Goal: Task Accomplishment & Management: Manage account settings

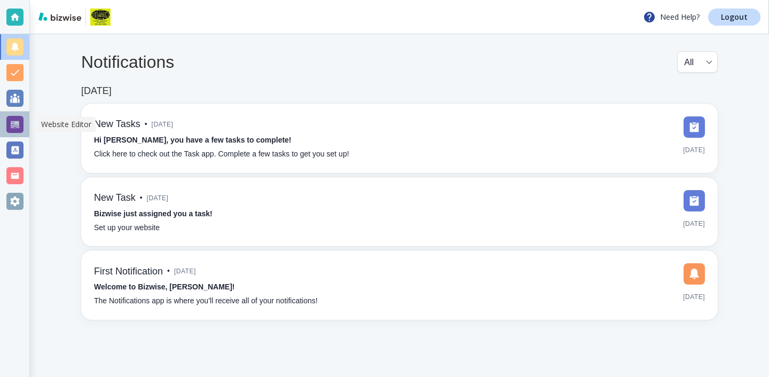
click at [16, 124] on div at bounding box center [14, 124] width 17 height 17
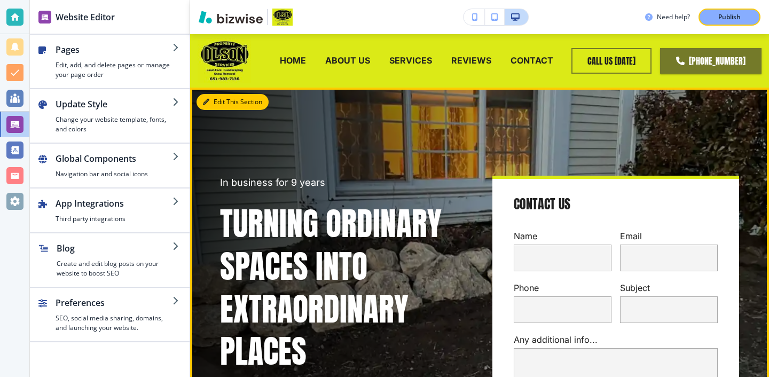
click at [224, 101] on button "Edit This Section" at bounding box center [233, 102] width 72 height 16
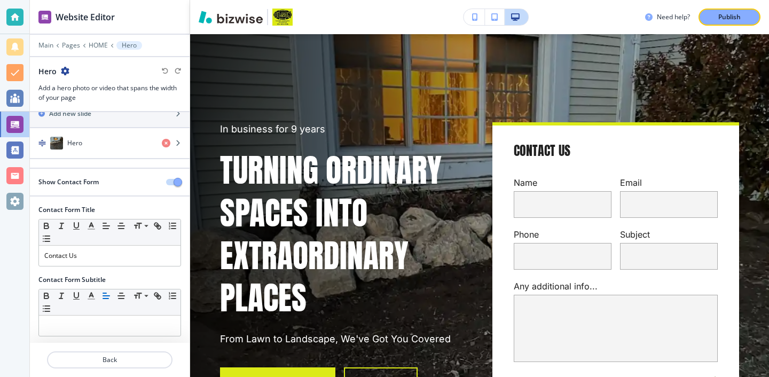
scroll to position [35, 0]
click at [113, 183] on div "Show Contact Form" at bounding box center [94, 180] width 128 height 10
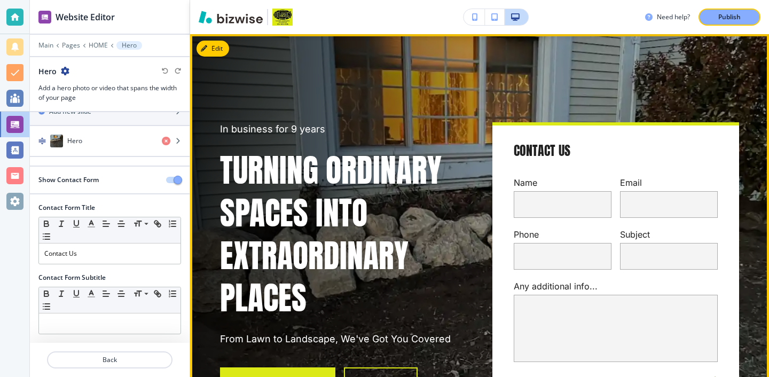
click at [547, 279] on div "Any additional info... x" at bounding box center [611, 316] width 213 height 92
click at [532, 216] on input "text" at bounding box center [563, 204] width 98 height 27
click at [530, 175] on div "Name" at bounding box center [558, 194] width 106 height 48
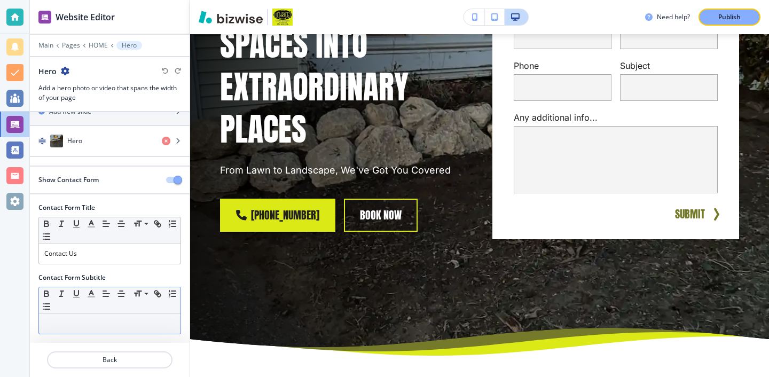
scroll to position [0, 0]
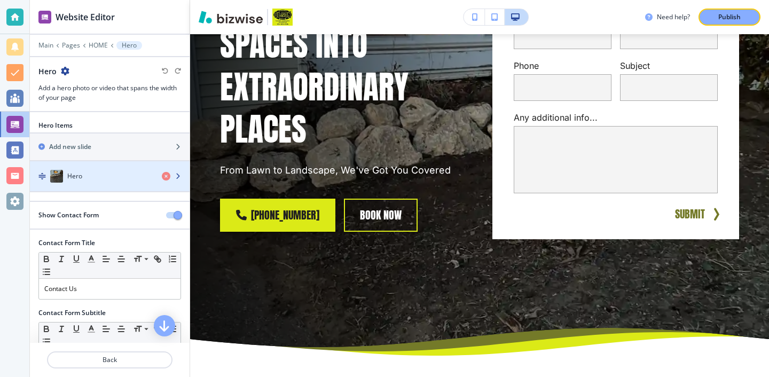
click at [69, 167] on div "button" at bounding box center [110, 165] width 160 height 9
click at [70, 169] on div "button" at bounding box center [110, 165] width 160 height 9
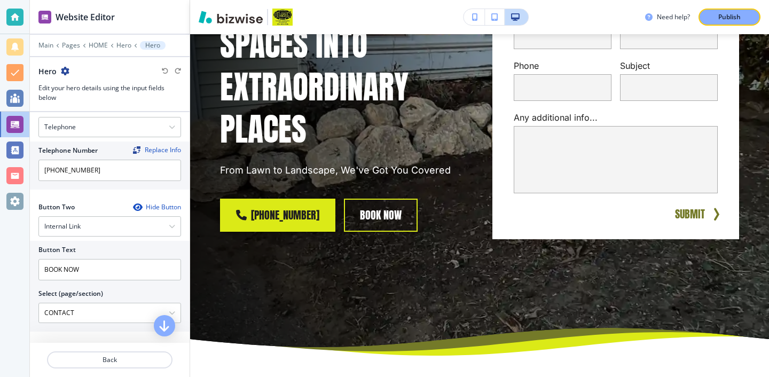
scroll to position [522, 0]
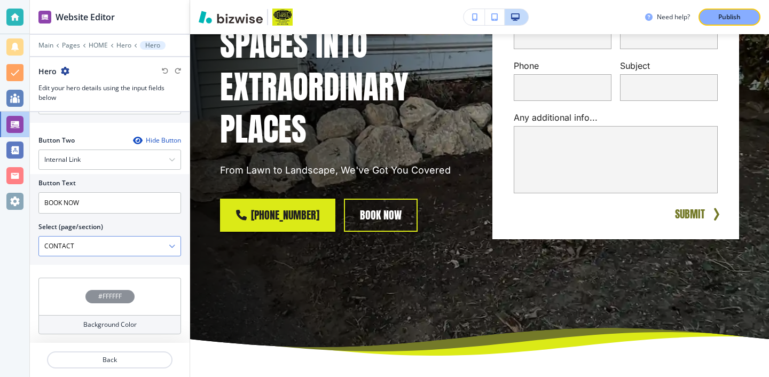
click at [96, 245] on \(page\/section\) "CONTACT" at bounding box center [104, 246] width 130 height 18
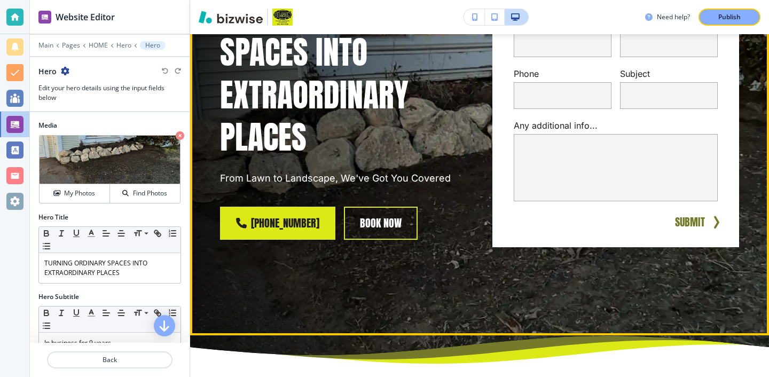
scroll to position [206, 0]
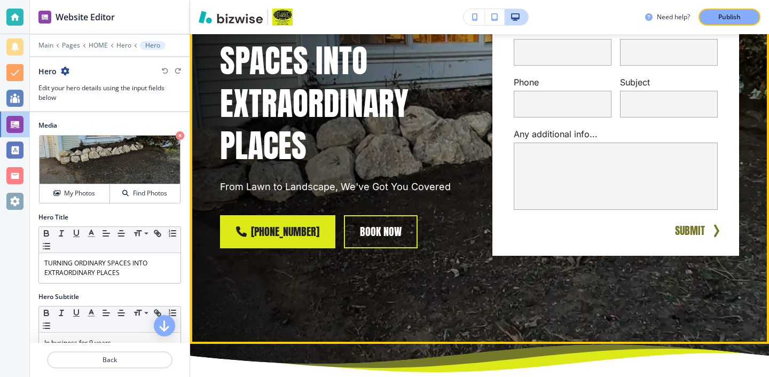
click at [525, 135] on p "Any additional info..." at bounding box center [616, 134] width 204 height 12
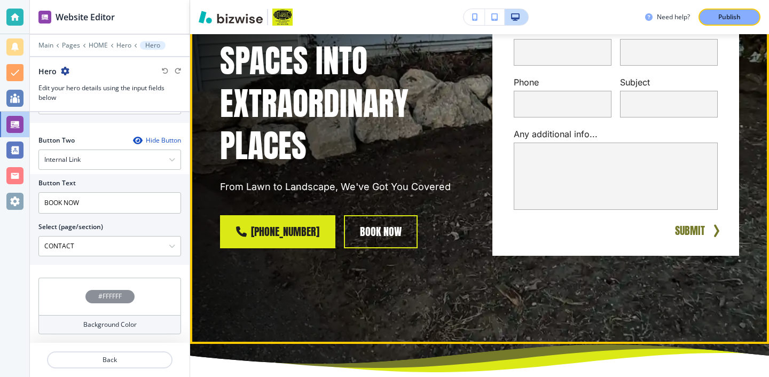
scroll to position [0, 0]
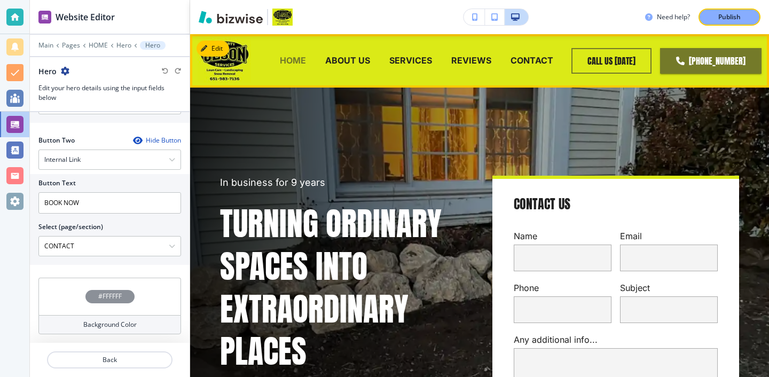
click at [302, 59] on p "HOME" at bounding box center [293, 60] width 26 height 12
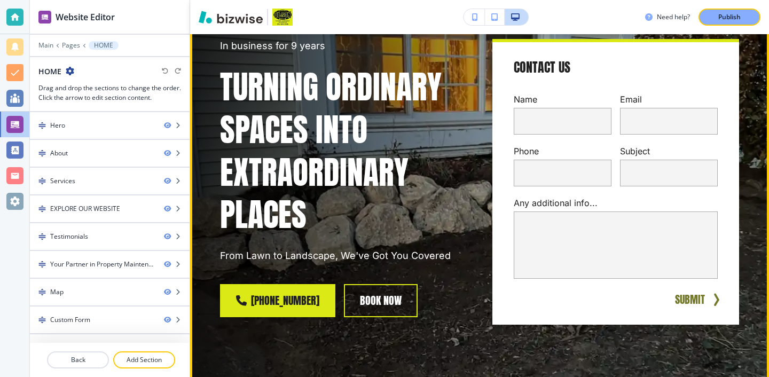
scroll to position [222, 0]
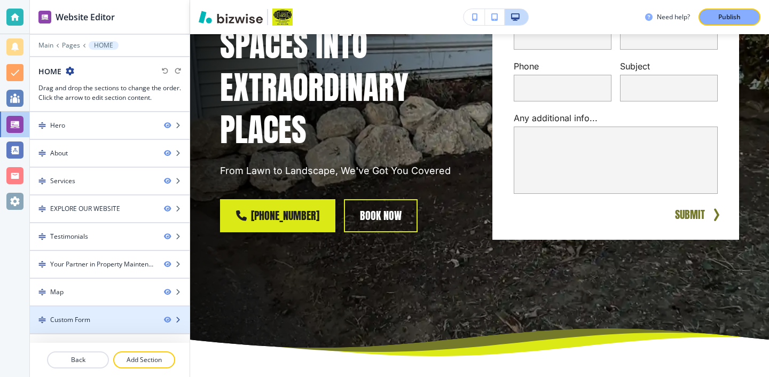
click at [111, 315] on div at bounding box center [110, 311] width 160 height 9
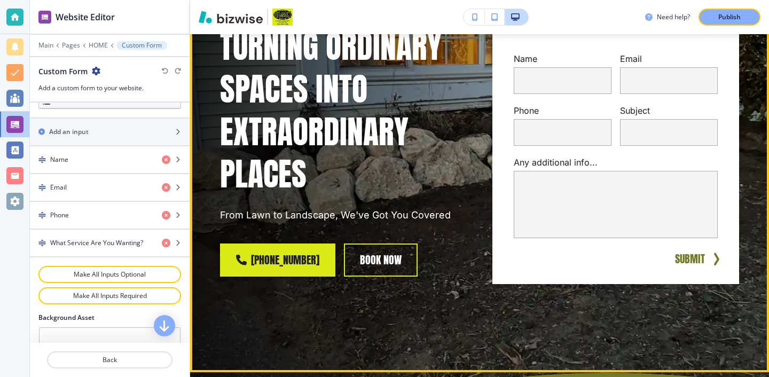
scroll to position [187, 0]
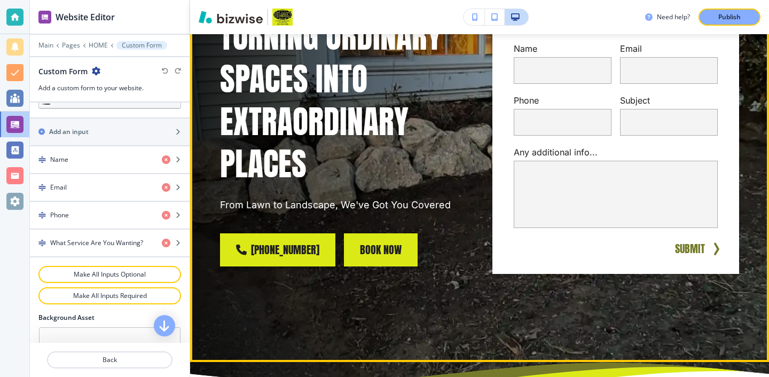
click at [418, 239] on button "BOOK NOW" at bounding box center [381, 249] width 74 height 33
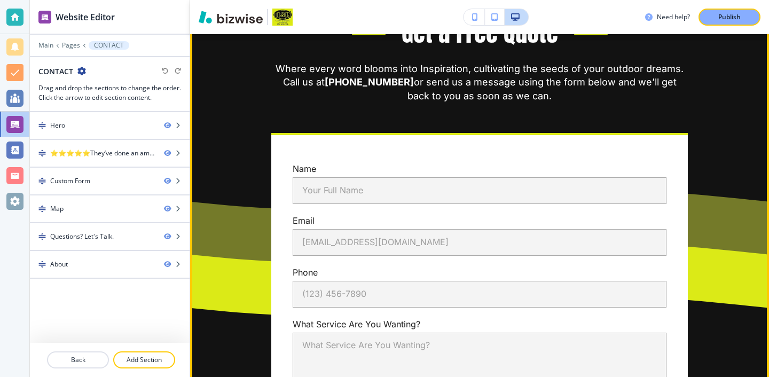
scroll to position [538, 0]
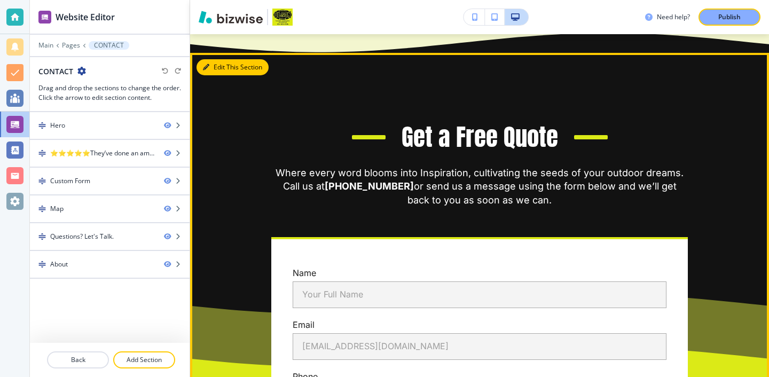
click at [222, 68] on button "Edit This Section" at bounding box center [233, 67] width 72 height 16
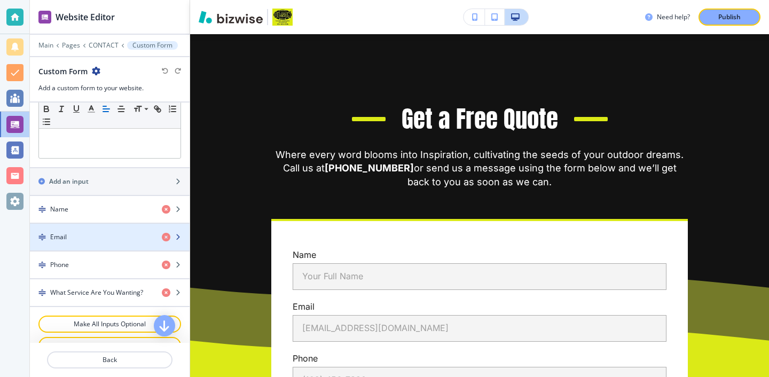
scroll to position [370, 0]
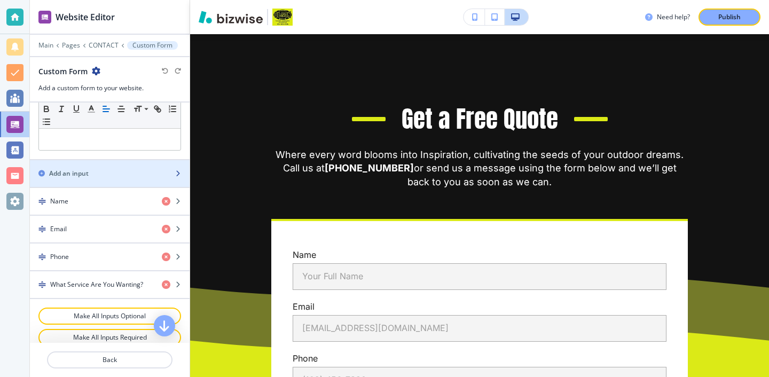
click at [140, 174] on div "Add an input" at bounding box center [98, 174] width 136 height 10
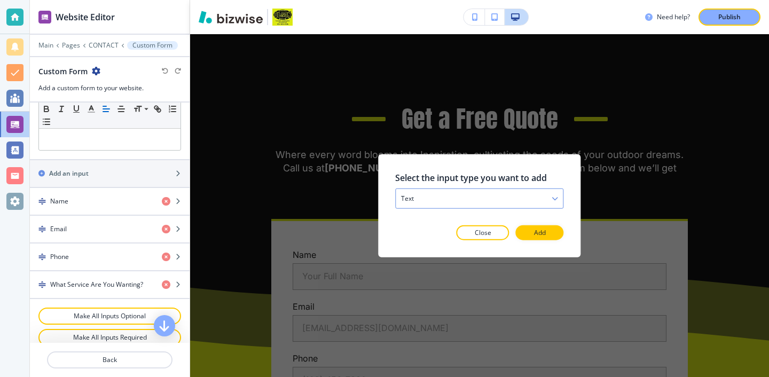
click at [434, 195] on div "text" at bounding box center [479, 198] width 167 height 19
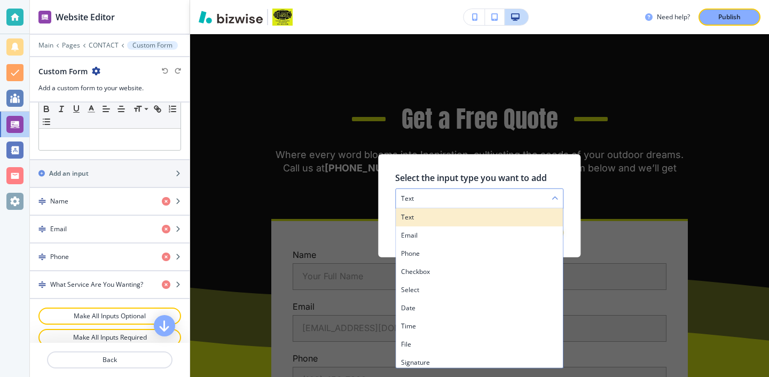
click at [423, 215] on h4 "text" at bounding box center [479, 218] width 156 height 10
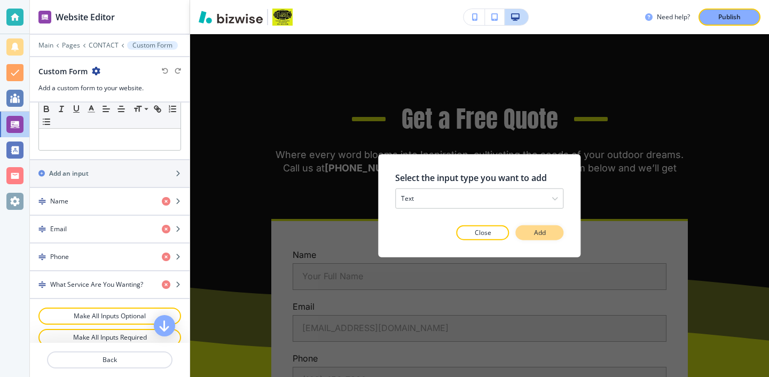
click at [530, 234] on button "Add" at bounding box center [540, 232] width 48 height 15
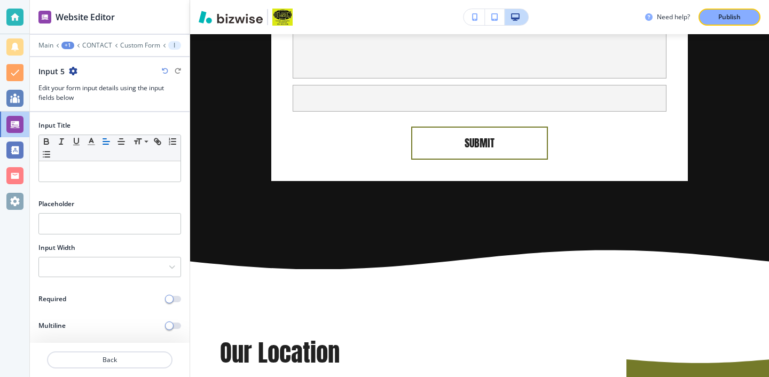
scroll to position [888, 0]
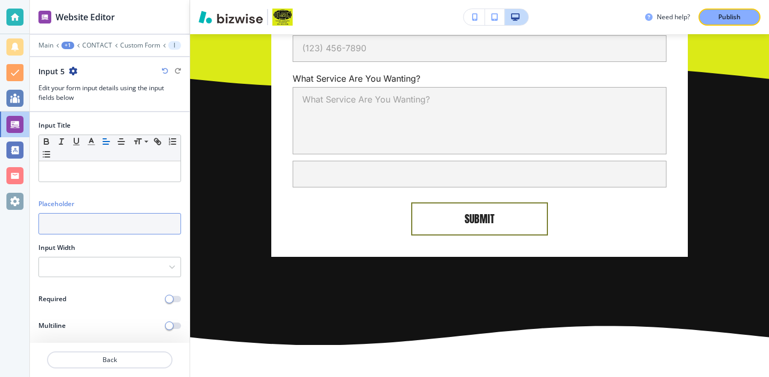
click at [81, 222] on input "text" at bounding box center [109, 223] width 143 height 21
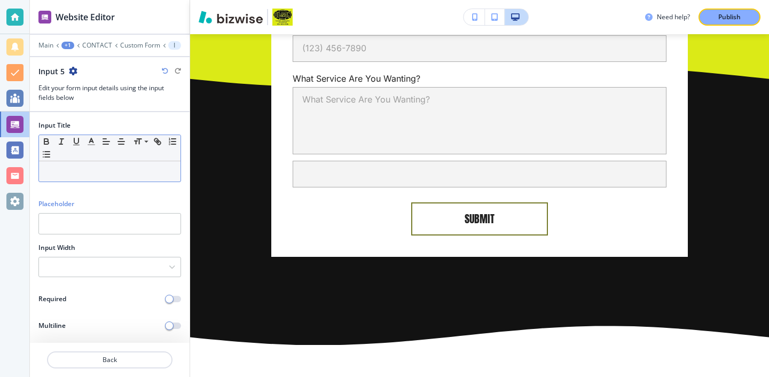
click at [106, 170] on p at bounding box center [109, 172] width 131 height 10
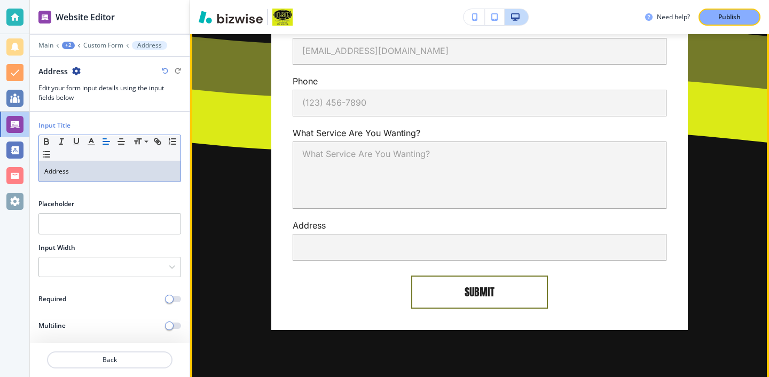
scroll to position [824, 0]
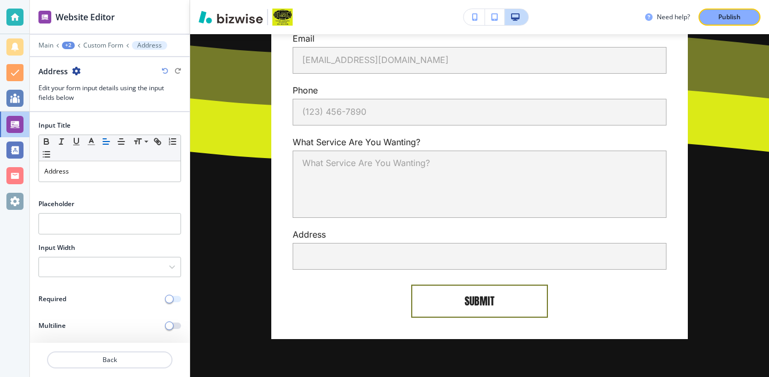
click at [176, 300] on button "button" at bounding box center [173, 299] width 15 height 6
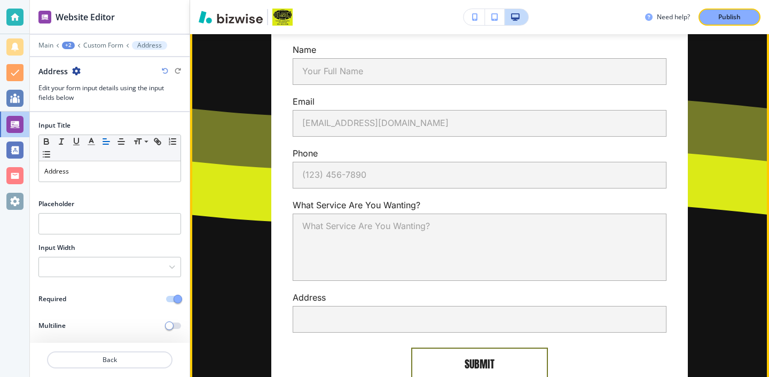
scroll to position [798, 0]
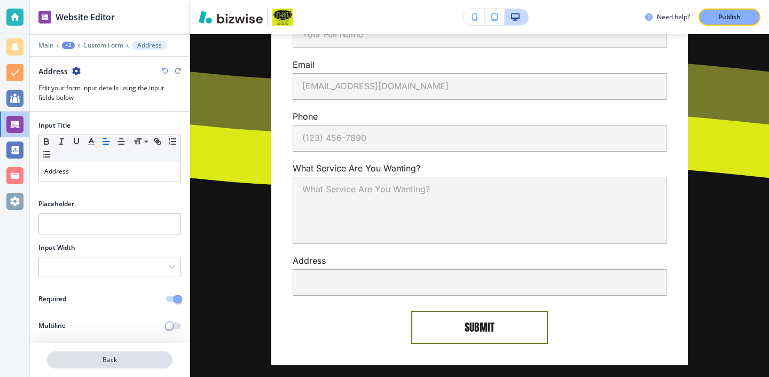
click at [140, 360] on p "Back" at bounding box center [109, 360] width 123 height 10
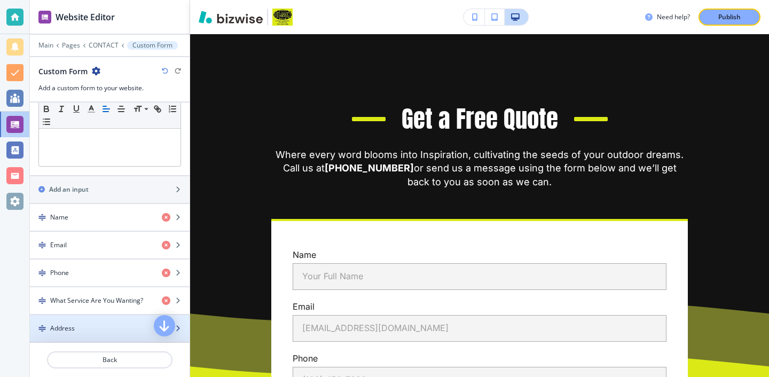
scroll to position [359, 0]
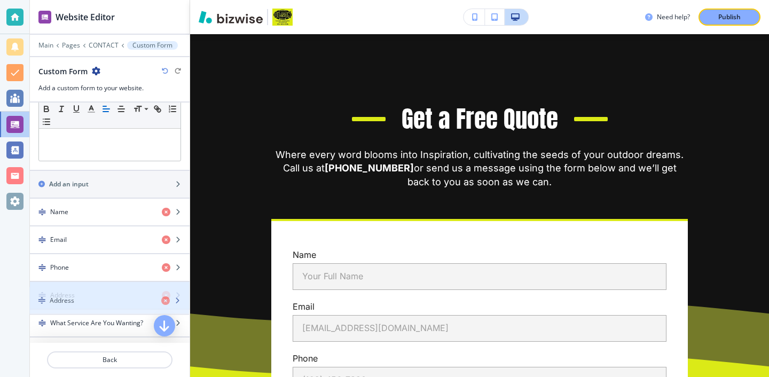
drag, startPoint x: 128, startPoint y: 319, endPoint x: 128, endPoint y: 292, distance: 27.8
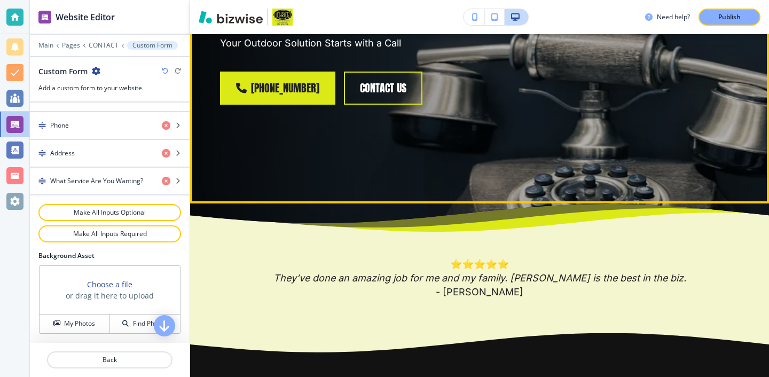
scroll to position [221, 0]
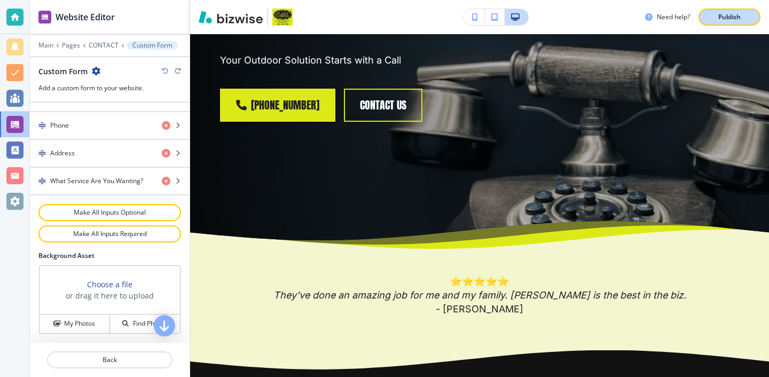
click at [740, 22] on button "Publish" at bounding box center [730, 17] width 62 height 17
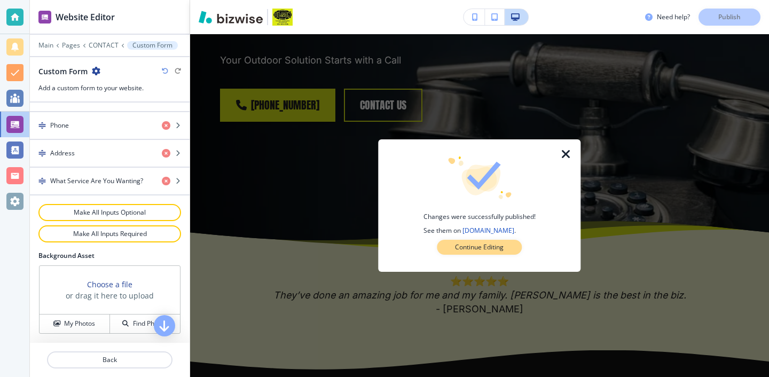
click at [504, 254] on button "Continue Editing" at bounding box center [479, 247] width 85 height 15
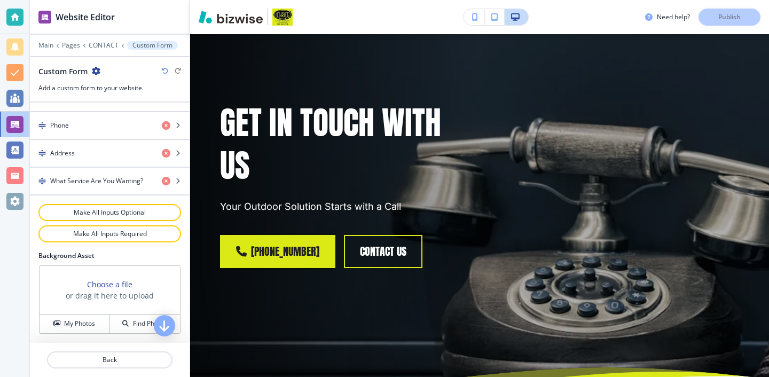
scroll to position [0, 0]
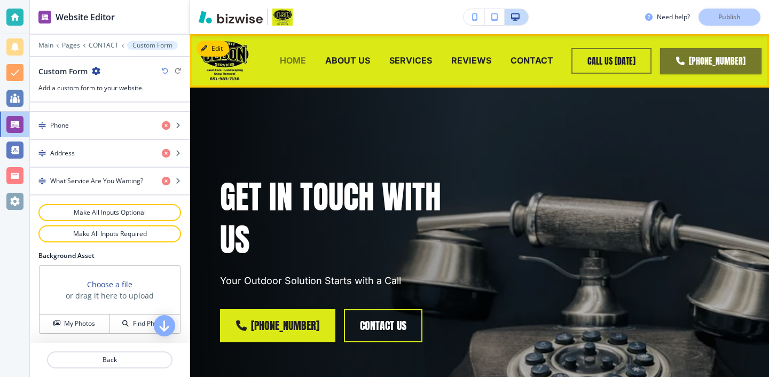
click at [295, 58] on p "HOME" at bounding box center [293, 60] width 26 height 12
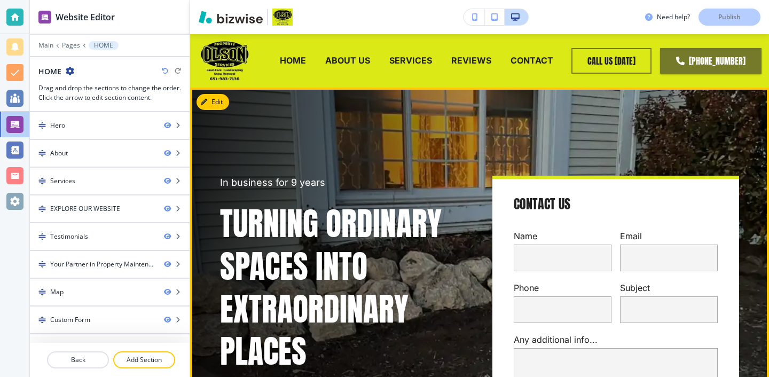
scroll to position [146, 0]
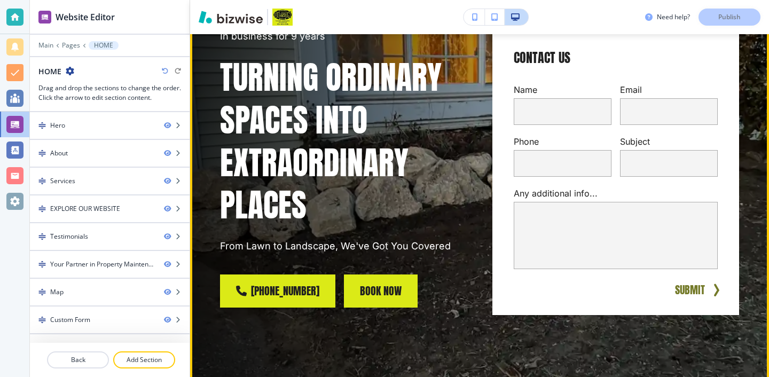
click at [410, 290] on button "BOOK NOW" at bounding box center [381, 290] width 74 height 33
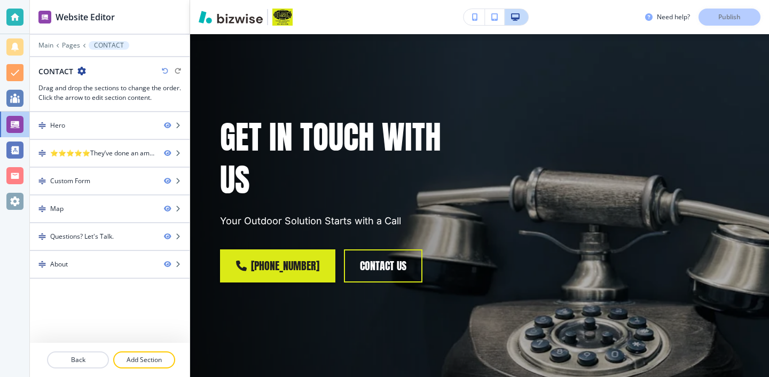
scroll to position [0, 0]
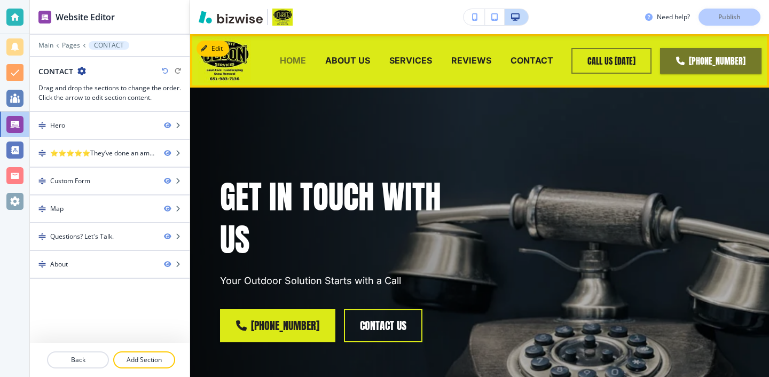
click at [284, 59] on p "HOME" at bounding box center [293, 60] width 26 height 12
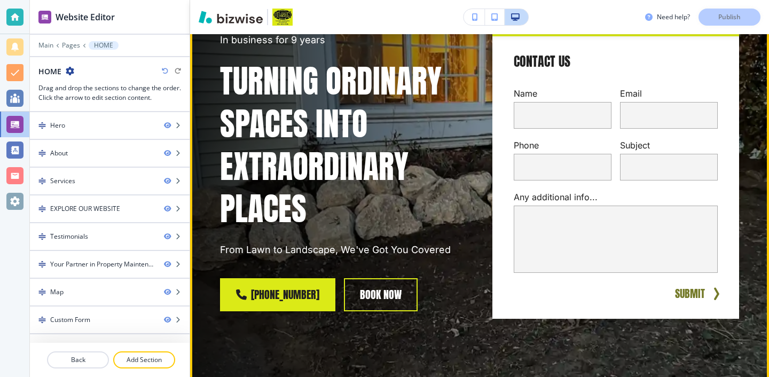
scroll to position [192, 0]
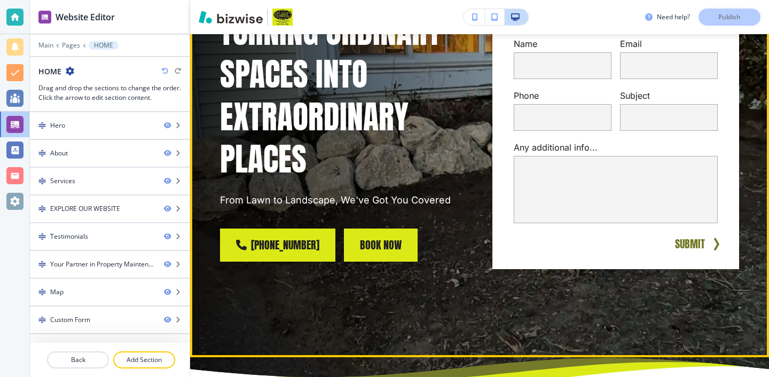
click at [375, 233] on button "BOOK NOW" at bounding box center [381, 245] width 74 height 33
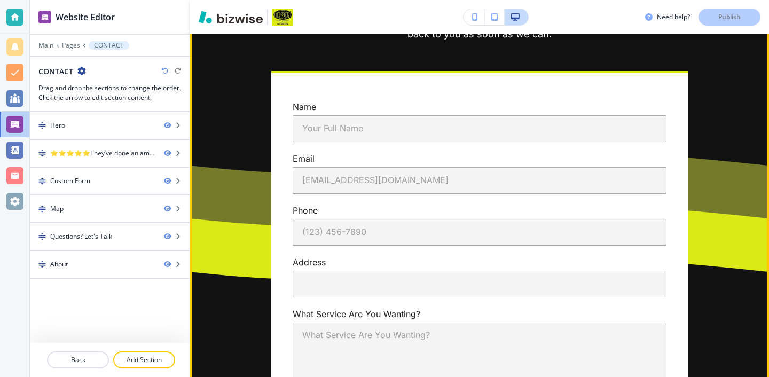
scroll to position [736, 0]
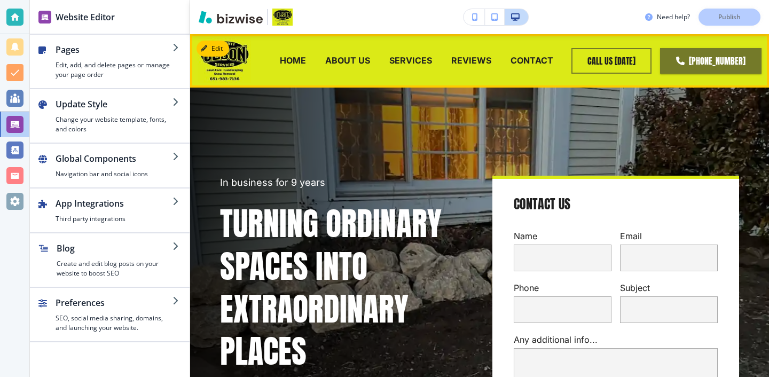
click at [303, 70] on div "HOME" at bounding box center [292, 61] width 45 height 43
click at [303, 65] on p "HOME" at bounding box center [293, 60] width 26 height 12
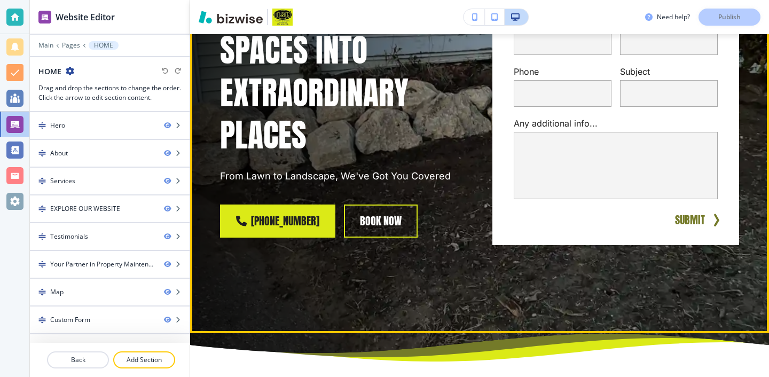
scroll to position [251, 0]
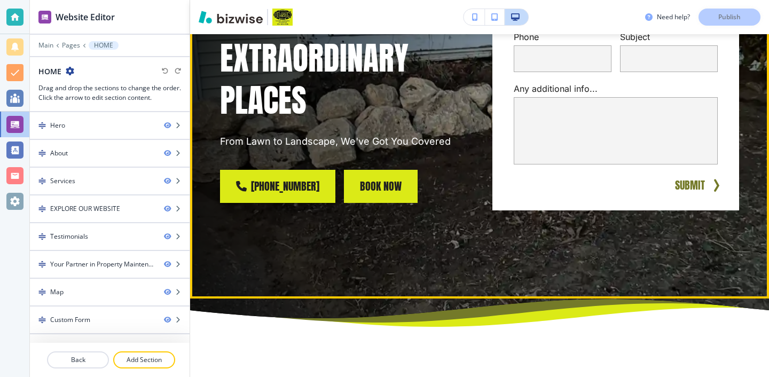
click at [353, 183] on button "BOOK NOW" at bounding box center [381, 186] width 74 height 33
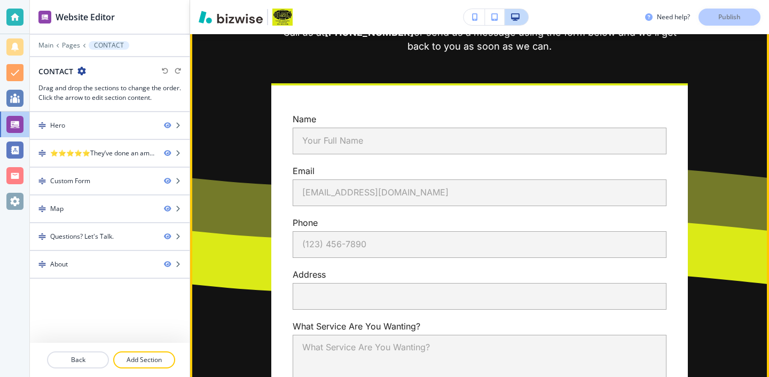
scroll to position [694, 0]
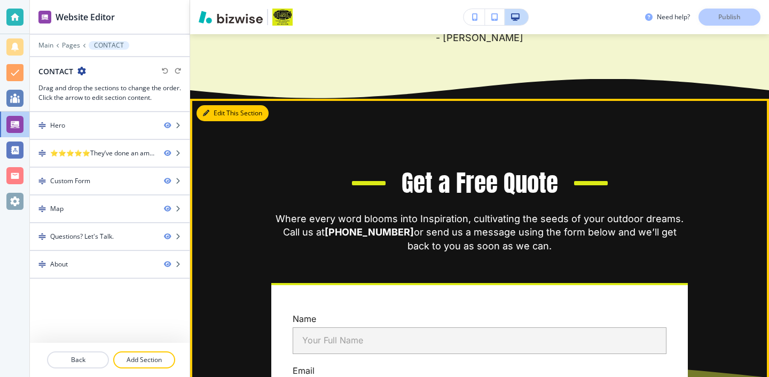
click at [224, 106] on button "Edit This Section" at bounding box center [233, 113] width 72 height 16
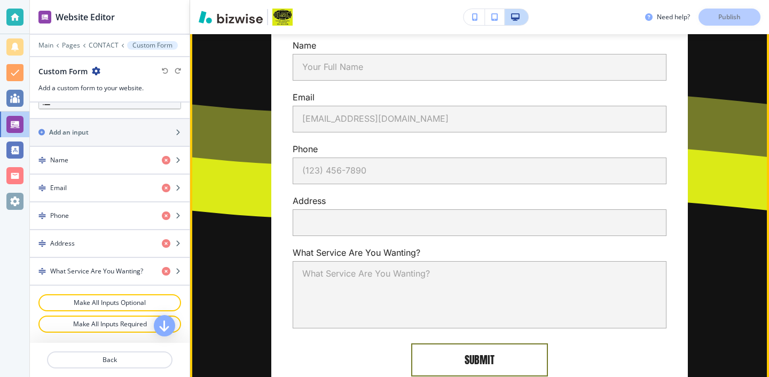
scroll to position [764, 0]
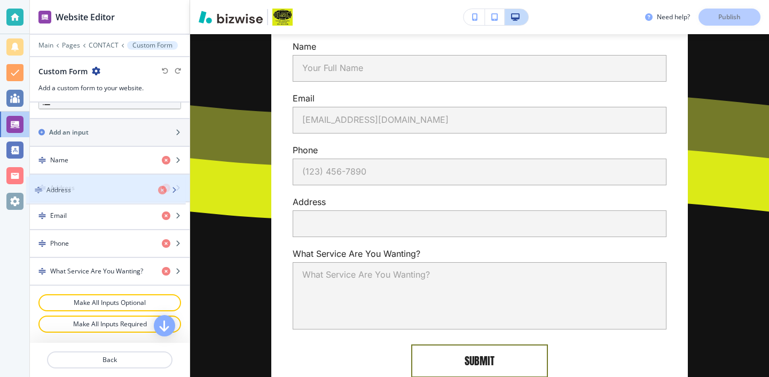
drag, startPoint x: 138, startPoint y: 250, endPoint x: 134, endPoint y: 197, distance: 53.0
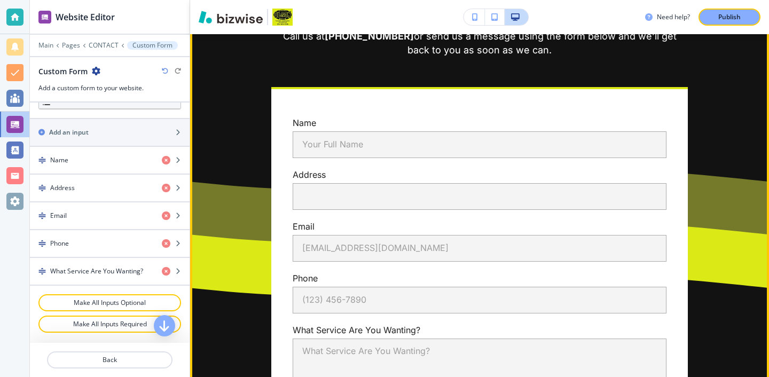
scroll to position [685, 0]
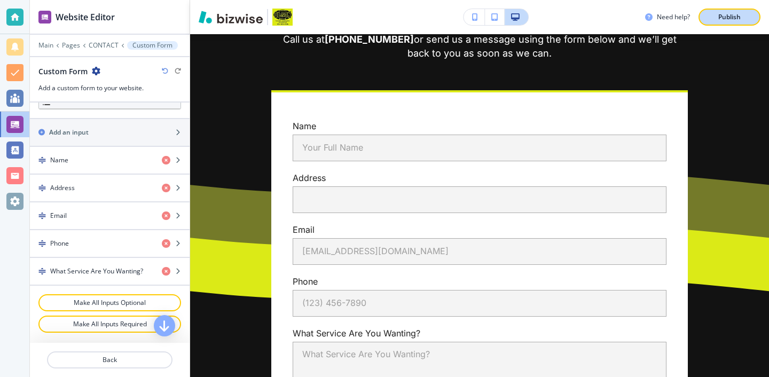
click at [731, 13] on p "Publish" at bounding box center [729, 17] width 22 height 10
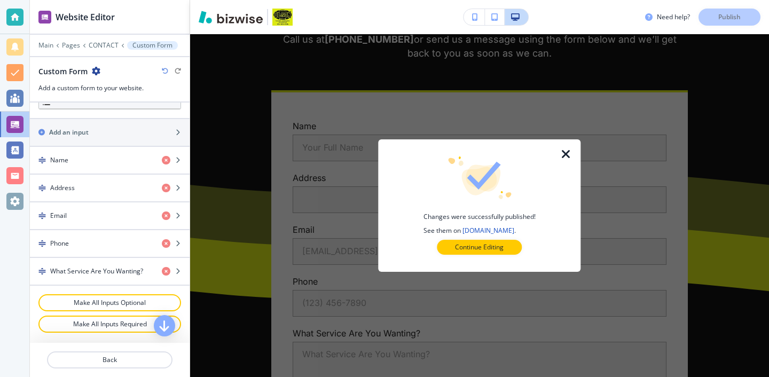
click at [570, 148] on icon "button" at bounding box center [566, 154] width 13 height 13
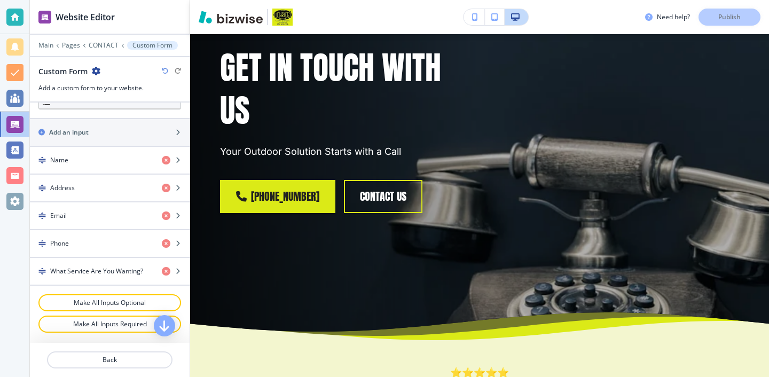
scroll to position [0, 0]
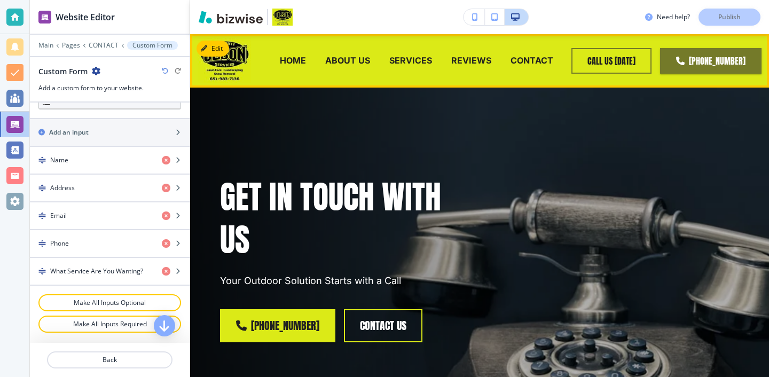
click at [310, 60] on div "HOME" at bounding box center [292, 60] width 45 height 12
click at [301, 59] on p "HOME" at bounding box center [293, 60] width 26 height 12
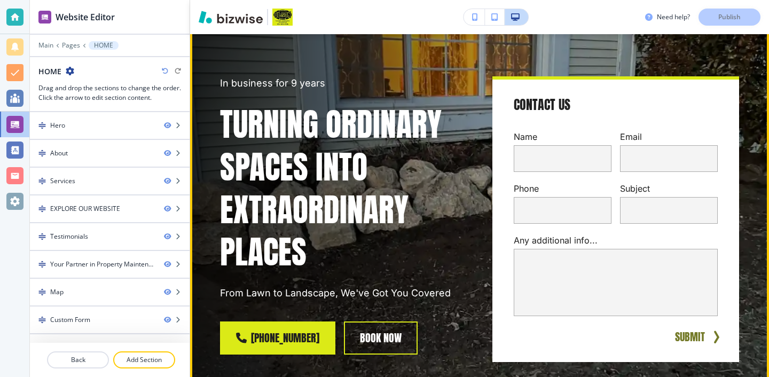
scroll to position [138, 0]
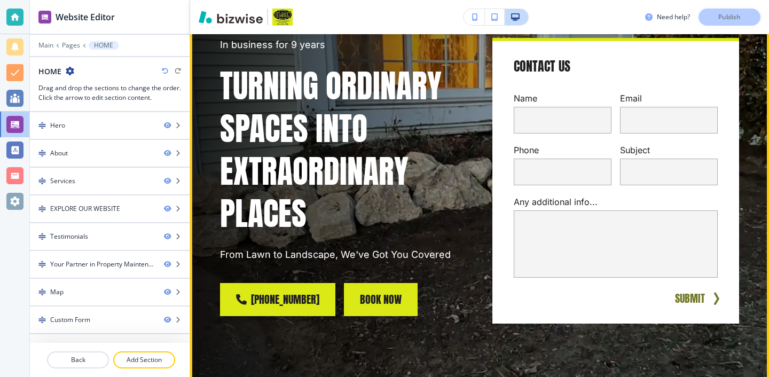
click at [385, 293] on button "BOOK NOW" at bounding box center [381, 299] width 74 height 33
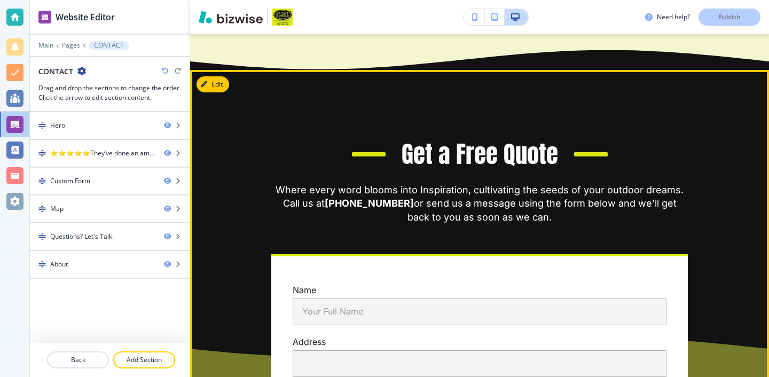
scroll to position [512, 0]
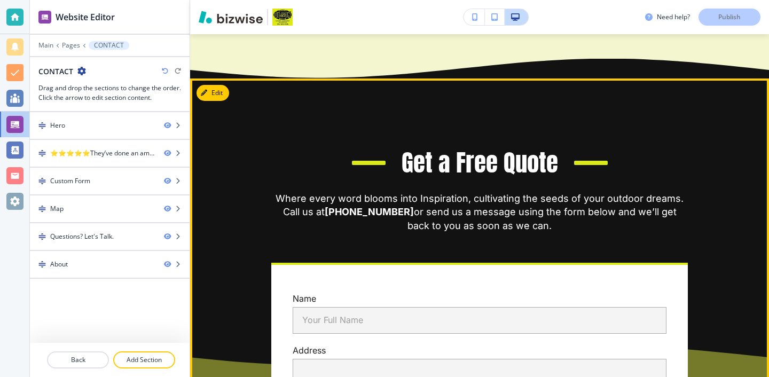
click at [226, 97] on button "Edit This Section" at bounding box center [233, 93] width 72 height 16
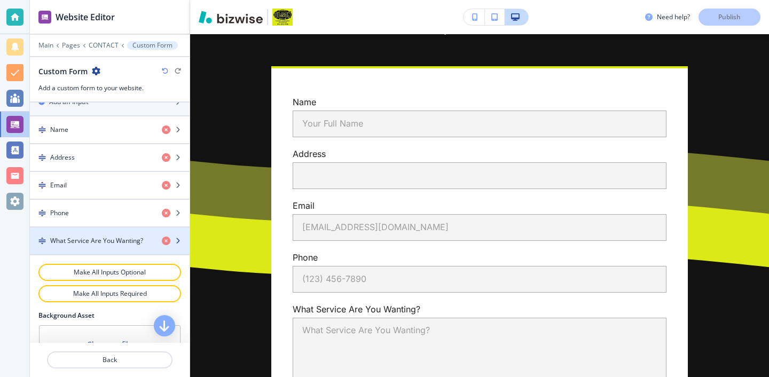
scroll to position [444, 0]
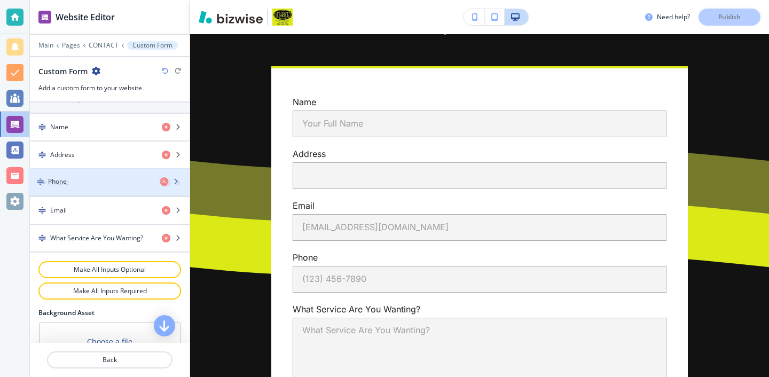
drag, startPoint x: 139, startPoint y: 219, endPoint x: 137, endPoint y: 192, distance: 27.9
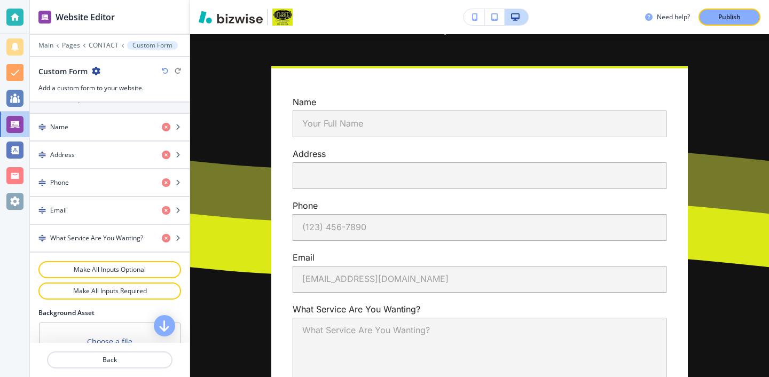
click at [727, 27] on div "Need help? Publish" at bounding box center [479, 17] width 579 height 34
click at [727, 25] on button "Publish" at bounding box center [730, 17] width 62 height 17
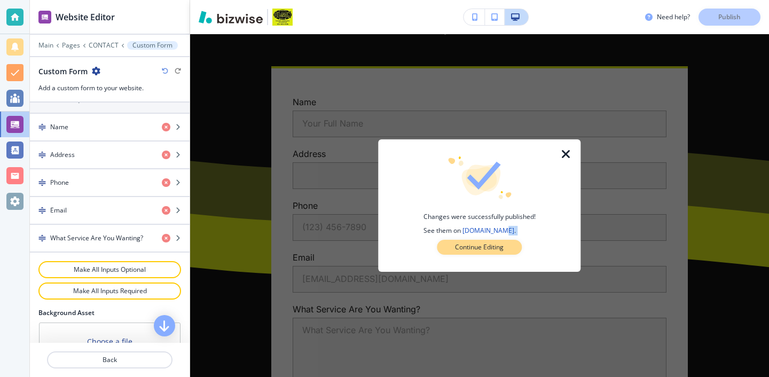
click at [491, 239] on div "Changes were successfully published! See them on olsonpropertyservicesllc.com .…" at bounding box center [479, 205] width 168 height 98
click at [491, 240] on button "Continue Editing" at bounding box center [479, 247] width 85 height 15
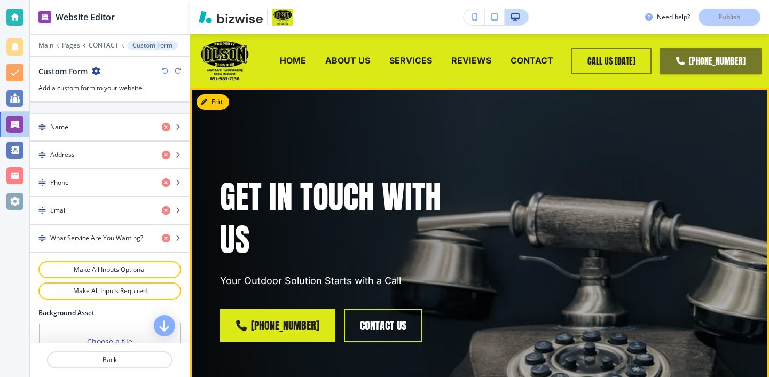
scroll to position [0, 0]
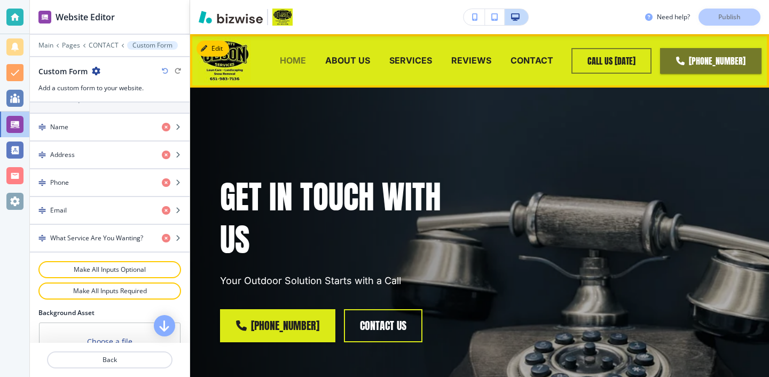
click at [306, 59] on p "HOME" at bounding box center [293, 60] width 26 height 12
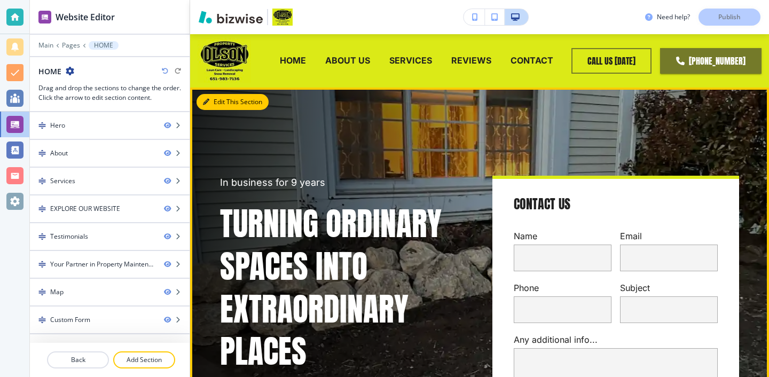
click at [219, 104] on button "Edit This Section" at bounding box center [233, 102] width 72 height 16
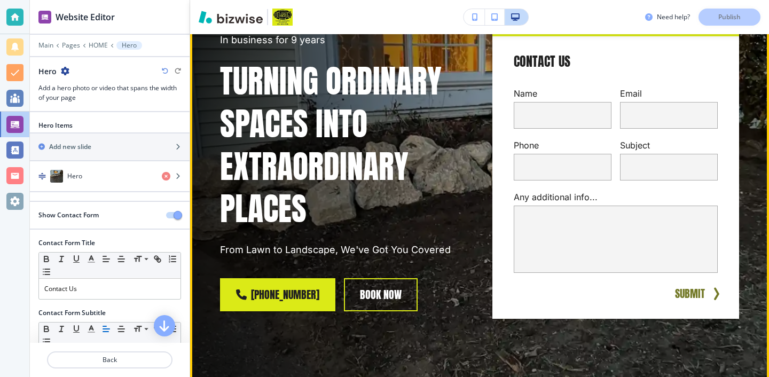
scroll to position [175, 0]
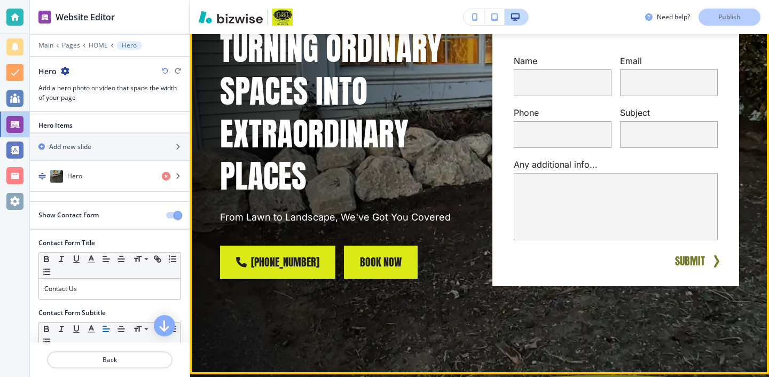
click at [372, 269] on button "BOOK NOW" at bounding box center [381, 262] width 74 height 33
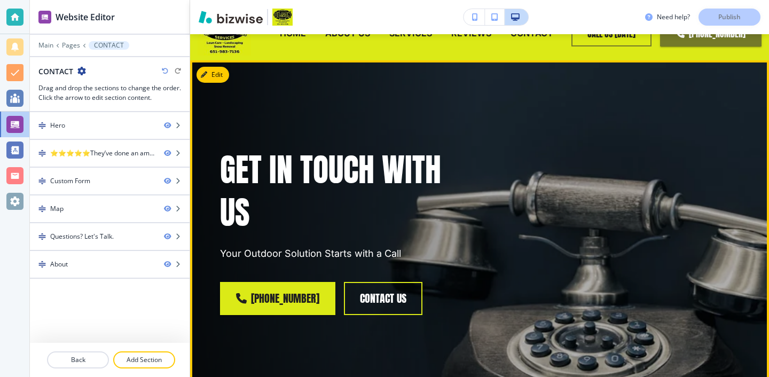
scroll to position [0, 0]
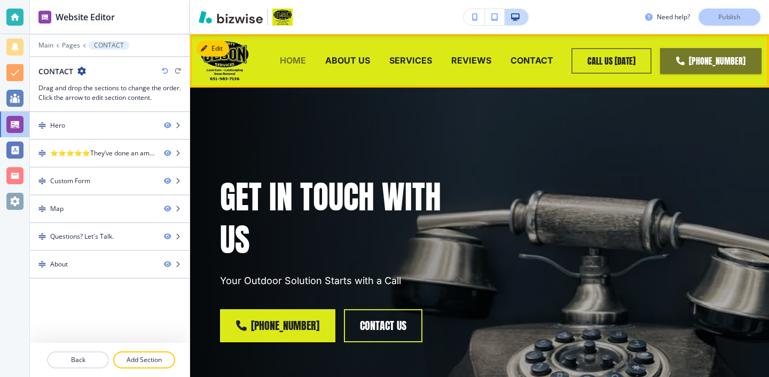
click at [302, 62] on p "HOME" at bounding box center [293, 60] width 26 height 12
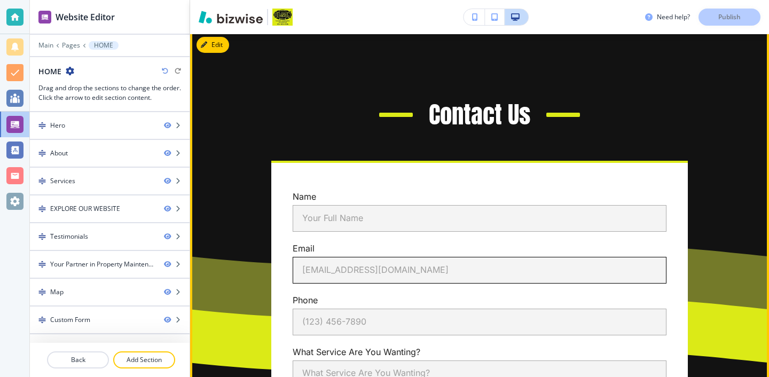
scroll to position [4584, 0]
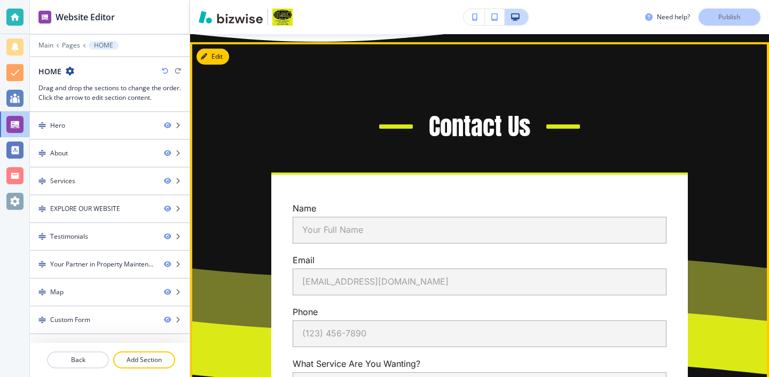
click at [211, 53] on button "Edit" at bounding box center [213, 57] width 33 height 16
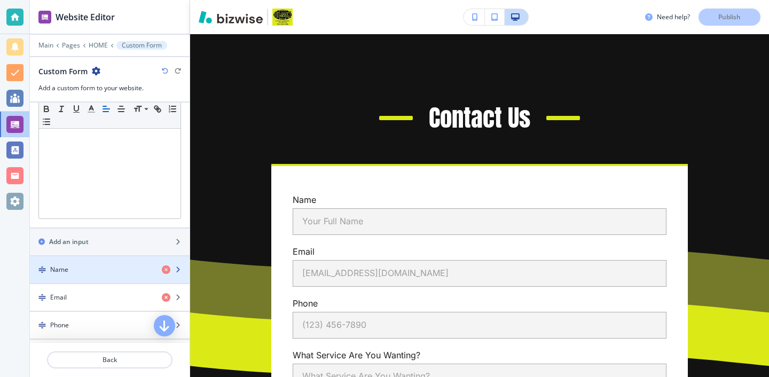
scroll to position [348, 0]
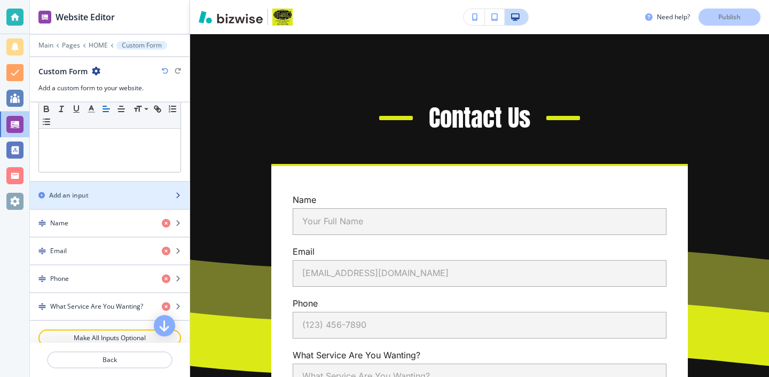
click at [141, 206] on div "button" at bounding box center [110, 204] width 160 height 9
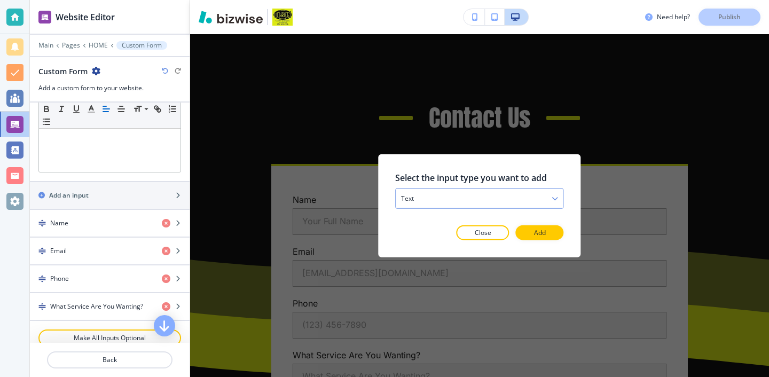
click at [461, 197] on div "text" at bounding box center [479, 198] width 167 height 19
click at [465, 178] on h2 "Select the input type you want to add" at bounding box center [479, 177] width 168 height 13
click at [529, 224] on div "Select the input type you want to add text text email phone checkbox select dat…" at bounding box center [479, 205] width 168 height 69
click at [529, 226] on button "Add" at bounding box center [540, 232] width 48 height 15
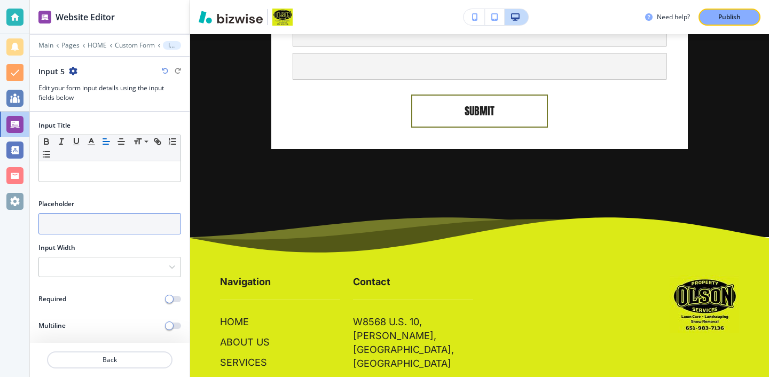
scroll to position [4990, 0]
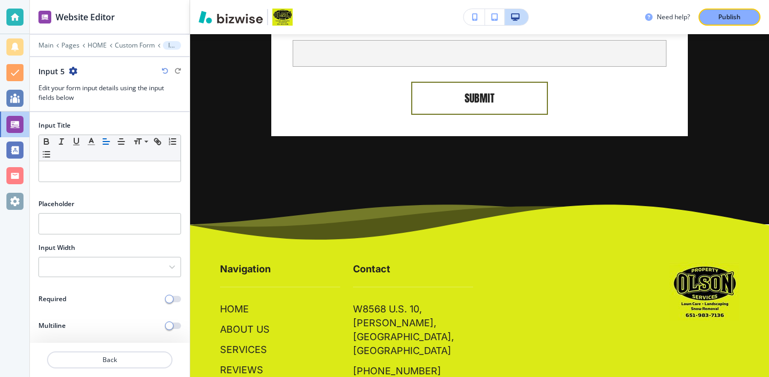
click at [110, 188] on div "Input Title Small Normal Large Huge" at bounding box center [110, 156] width 160 height 70
click at [110, 178] on div at bounding box center [110, 171] width 142 height 20
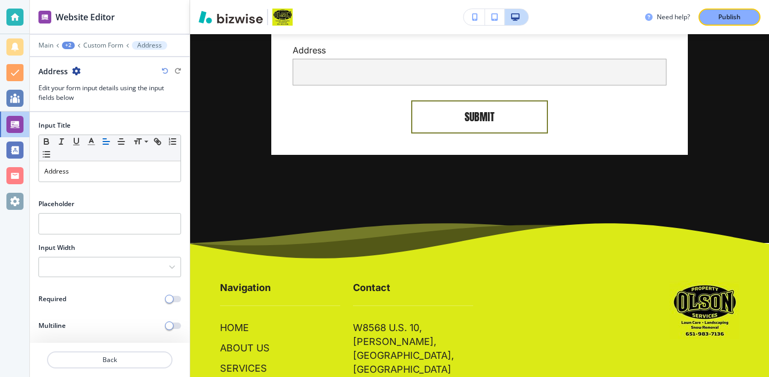
click at [142, 368] on div at bounding box center [110, 372] width 160 height 9
click at [142, 359] on p "Back" at bounding box center [109, 360] width 123 height 10
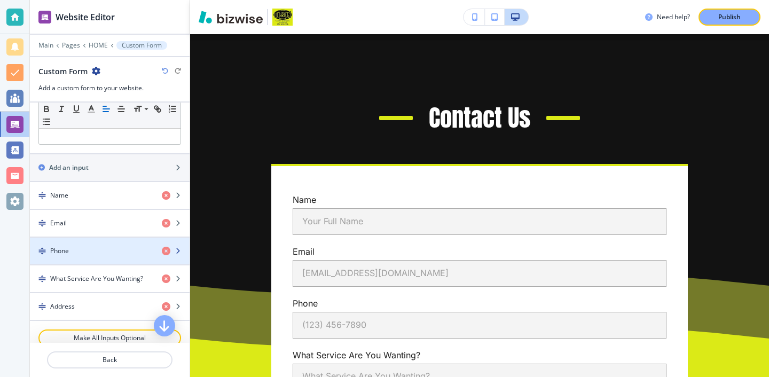
scroll to position [381, 0]
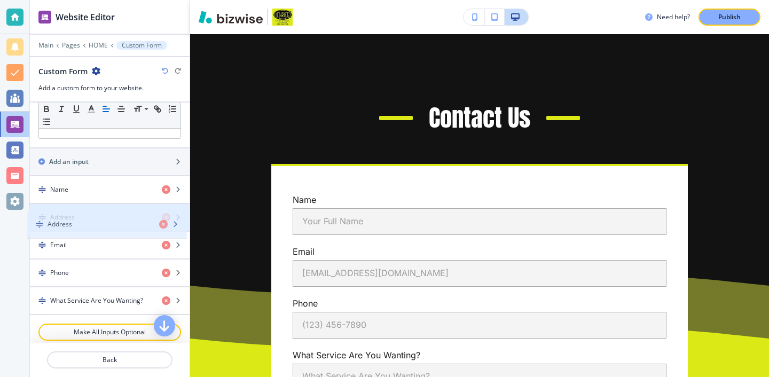
drag, startPoint x: 125, startPoint y: 297, endPoint x: 123, endPoint y: 221, distance: 76.9
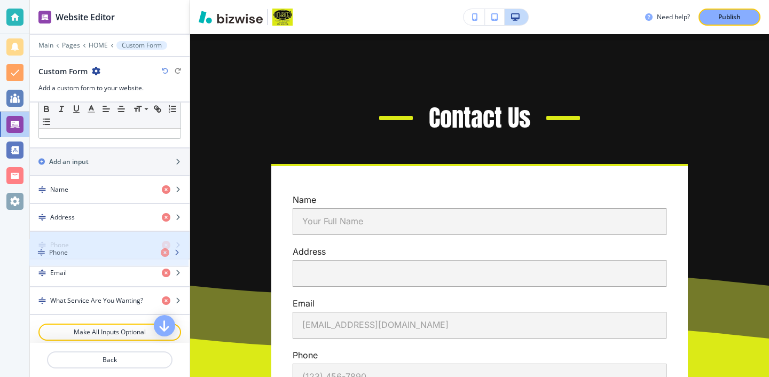
drag, startPoint x: 120, startPoint y: 262, endPoint x: 119, endPoint y: 242, distance: 19.8
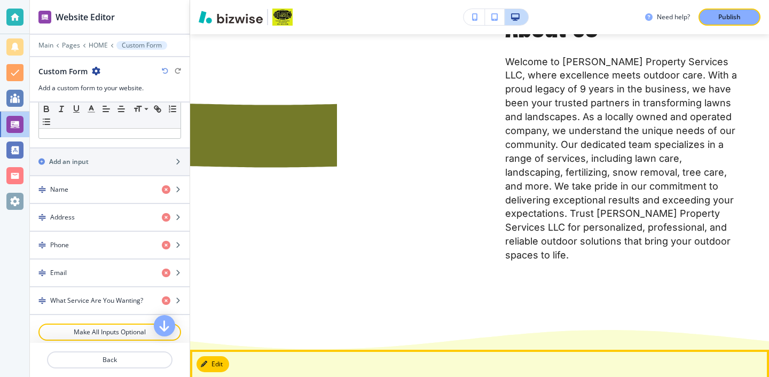
scroll to position [0, 0]
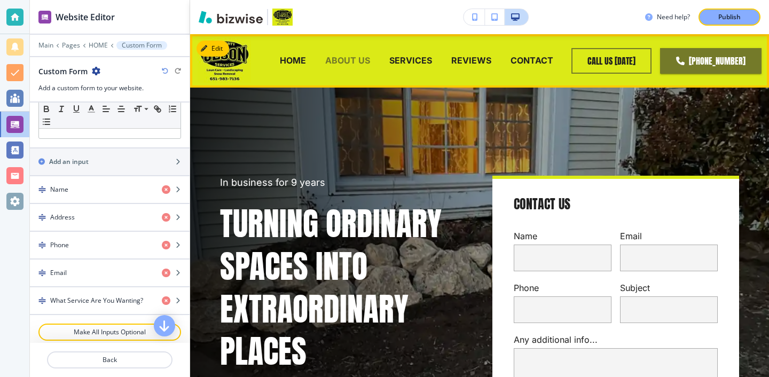
click at [355, 63] on p "ABOUT US" at bounding box center [347, 60] width 45 height 12
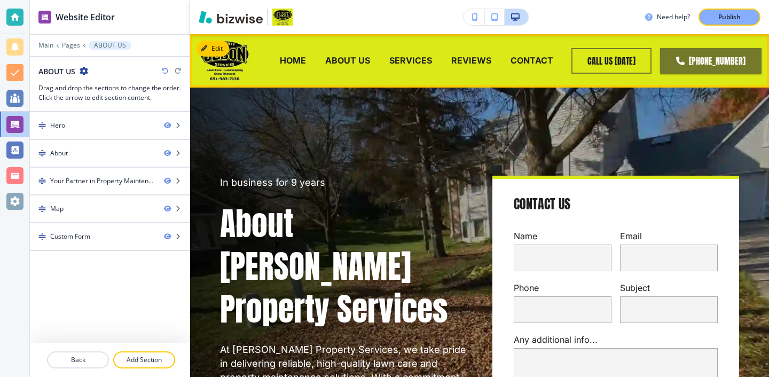
click at [411, 68] on div "SERVICES" at bounding box center [411, 61] width 62 height 43
click at [416, 59] on p "SERVICES" at bounding box center [410, 60] width 43 height 12
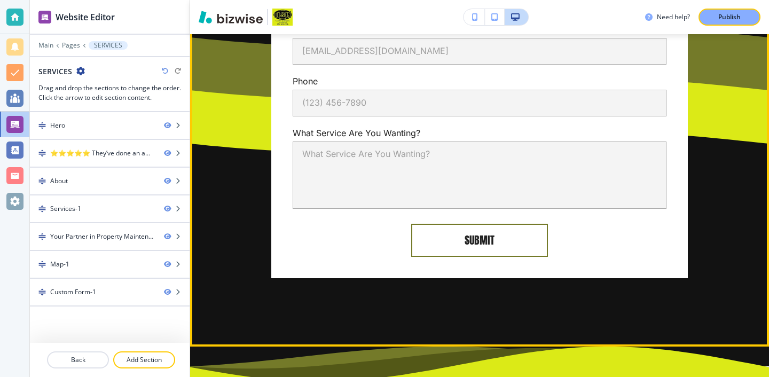
scroll to position [2689, 0]
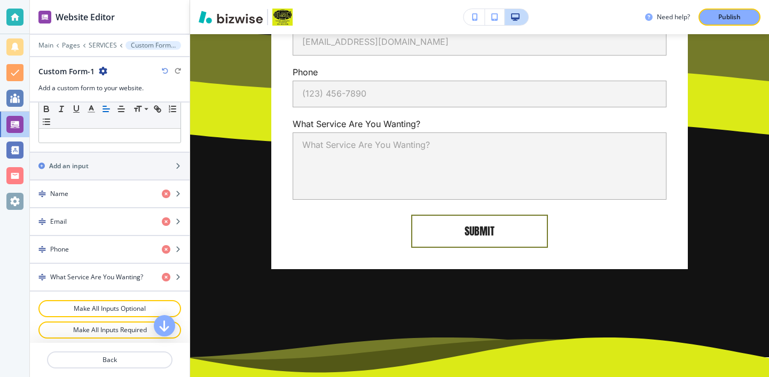
scroll to position [353, 0]
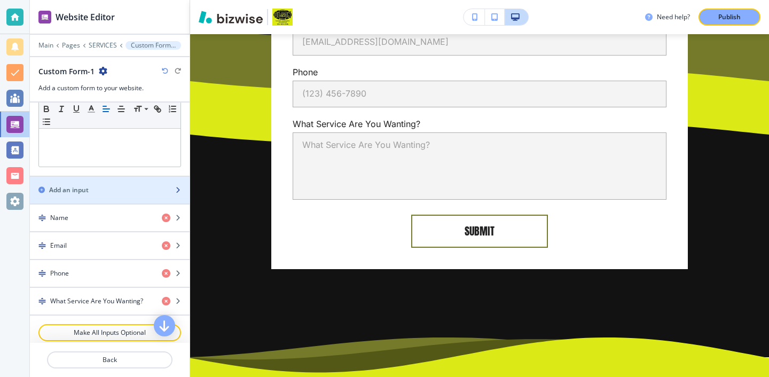
click at [109, 198] on div "button" at bounding box center [110, 199] width 160 height 9
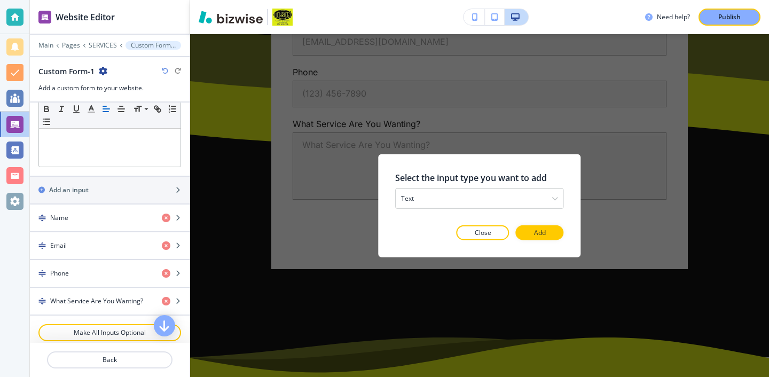
click at [530, 232] on button "Add" at bounding box center [540, 232] width 48 height 15
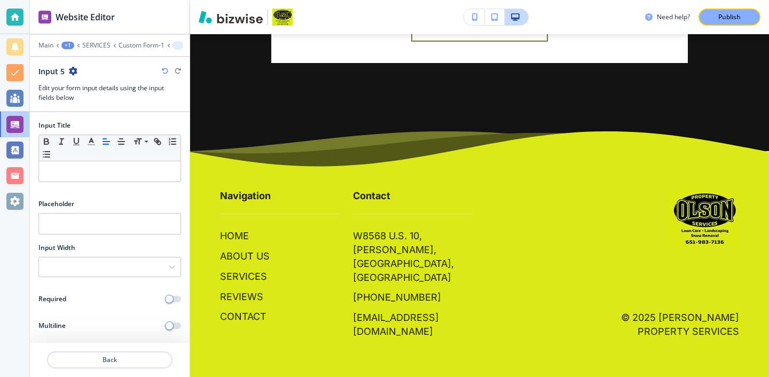
scroll to position [3103, 0]
click at [108, 178] on div at bounding box center [110, 171] width 142 height 20
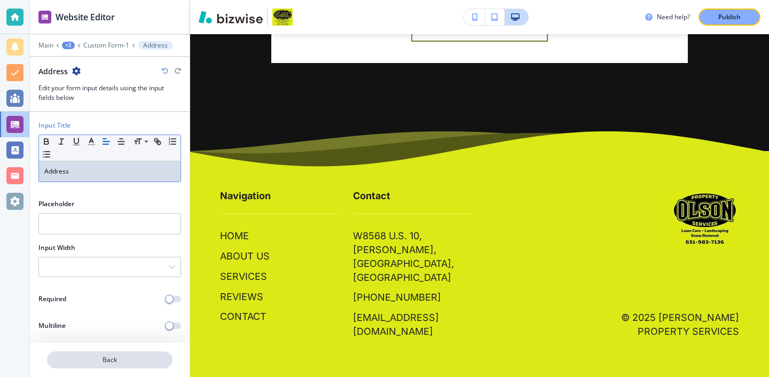
click at [148, 356] on p "Back" at bounding box center [109, 360] width 123 height 10
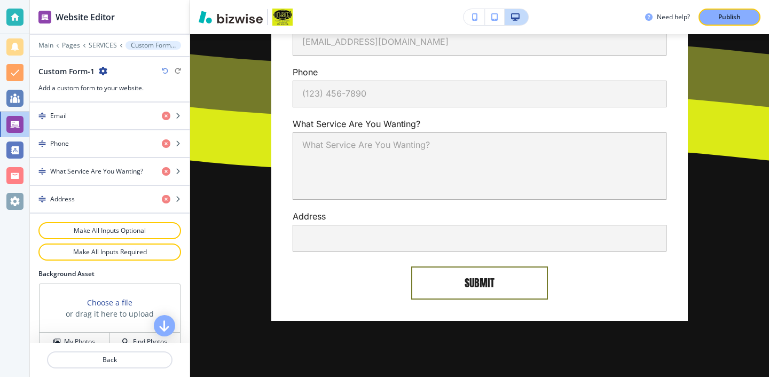
scroll to position [420, 0]
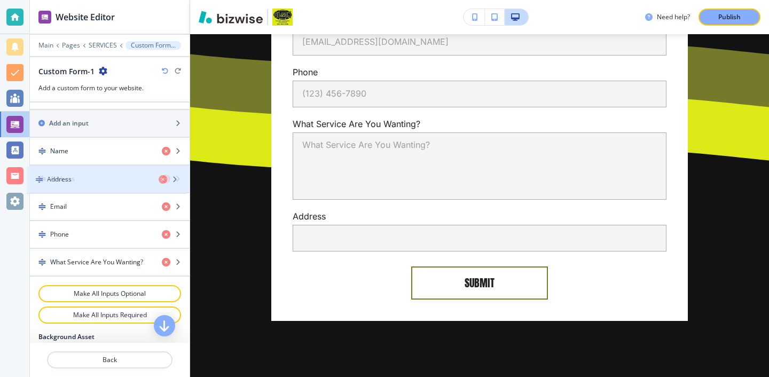
drag, startPoint x: 115, startPoint y: 272, endPoint x: 112, endPoint y: 191, distance: 81.8
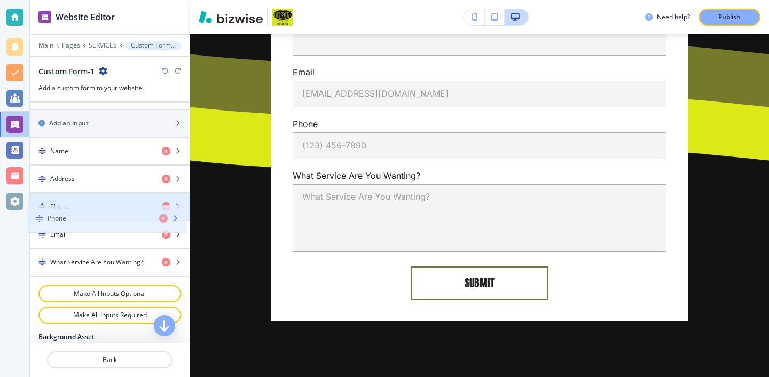
drag, startPoint x: 112, startPoint y: 230, endPoint x: 109, endPoint y: 214, distance: 15.8
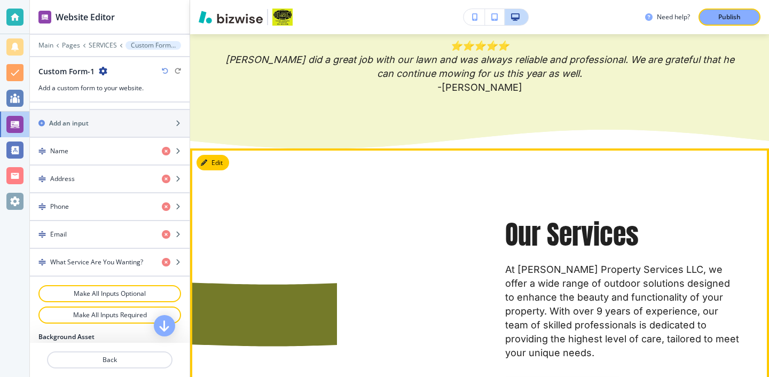
scroll to position [0, 0]
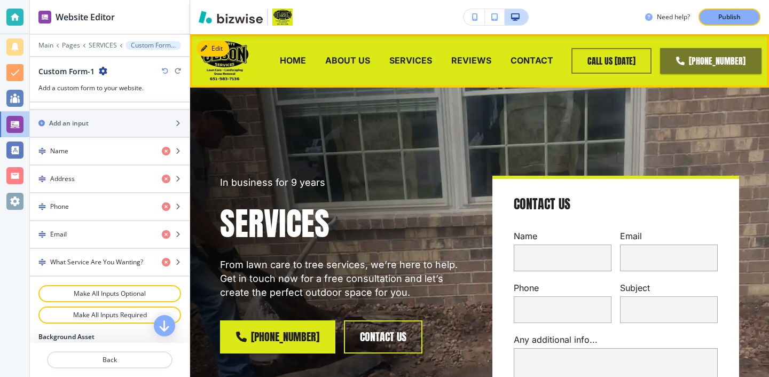
click at [454, 67] on div "REVIEWS" at bounding box center [471, 61] width 59 height 43
click at [466, 64] on p "REVIEWS" at bounding box center [471, 60] width 40 height 12
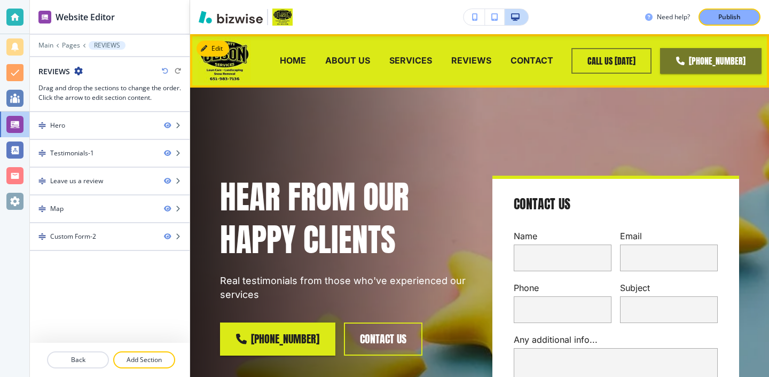
click at [406, 94] on div "HEAR FROM OUR HAPPY CLIENTS Real testimonials from those who've experienced our…" at bounding box center [479, 319] width 579 height 462
click at [417, 61] on p "SERVICES" at bounding box center [410, 60] width 43 height 12
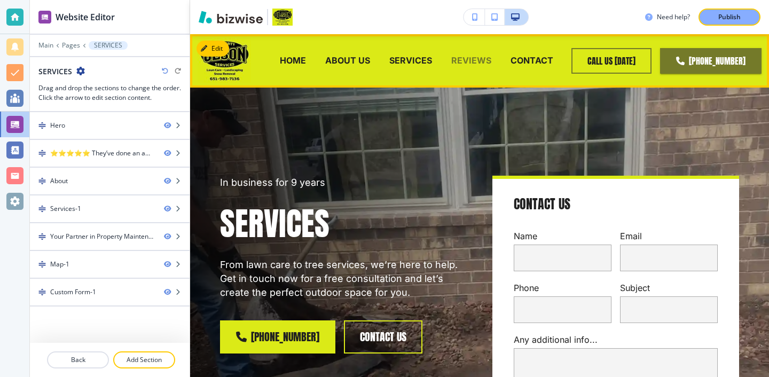
click at [459, 63] on p "REVIEWS" at bounding box center [471, 60] width 40 height 12
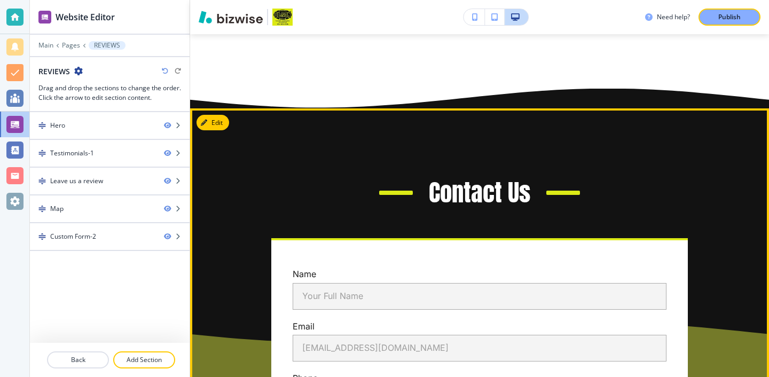
scroll to position [2569, 0]
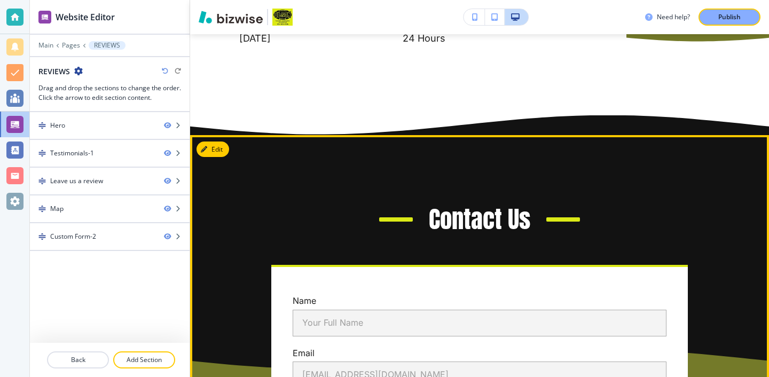
click at [222, 142] on button "Edit This Section" at bounding box center [233, 150] width 72 height 16
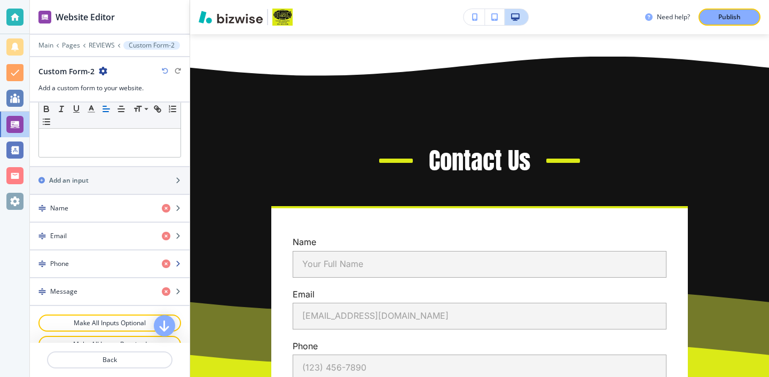
scroll to position [348, 0]
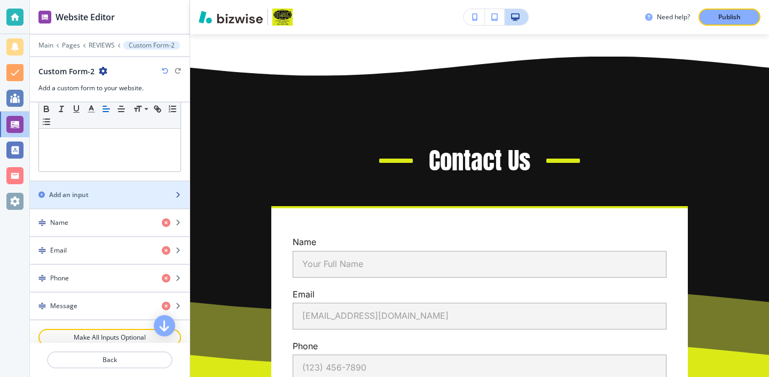
click at [154, 207] on div "button" at bounding box center [110, 204] width 160 height 9
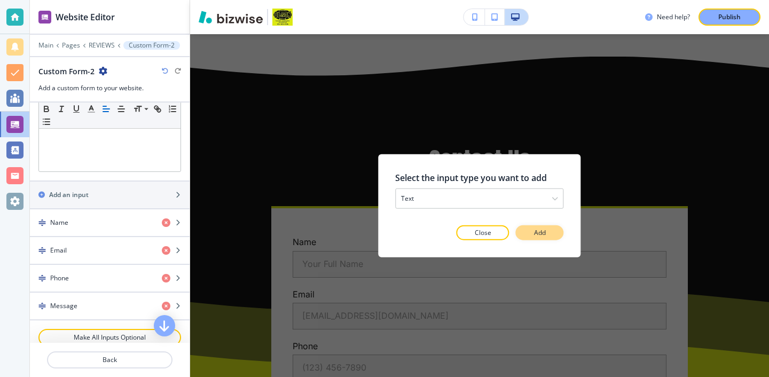
click at [529, 231] on button "Add" at bounding box center [540, 232] width 48 height 15
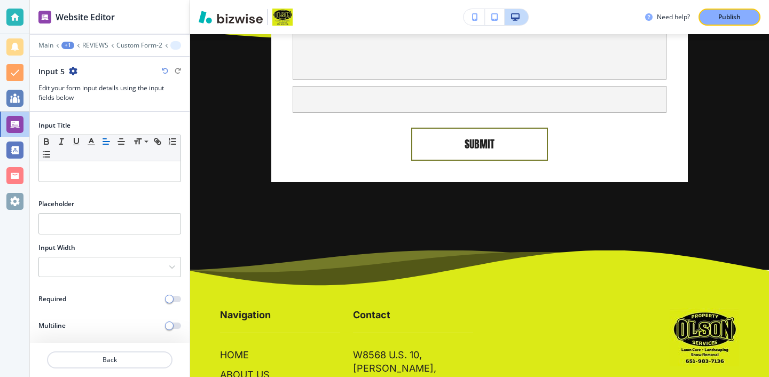
scroll to position [3025, 0]
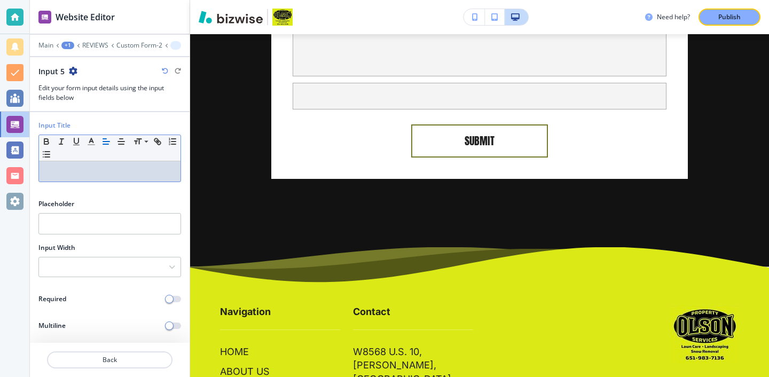
click at [128, 167] on p at bounding box center [109, 172] width 131 height 10
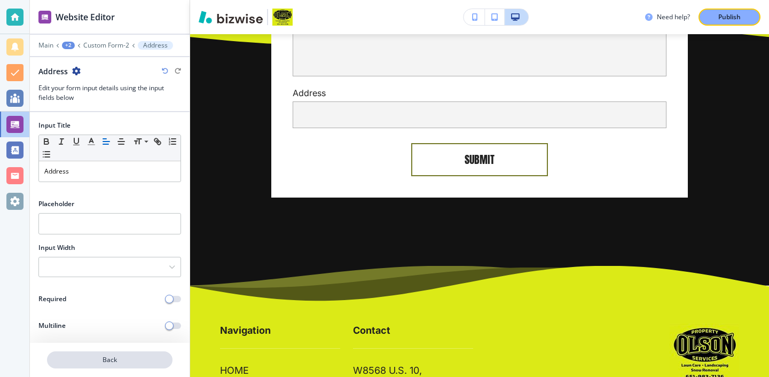
click at [115, 365] on button "Back" at bounding box center [109, 359] width 125 height 17
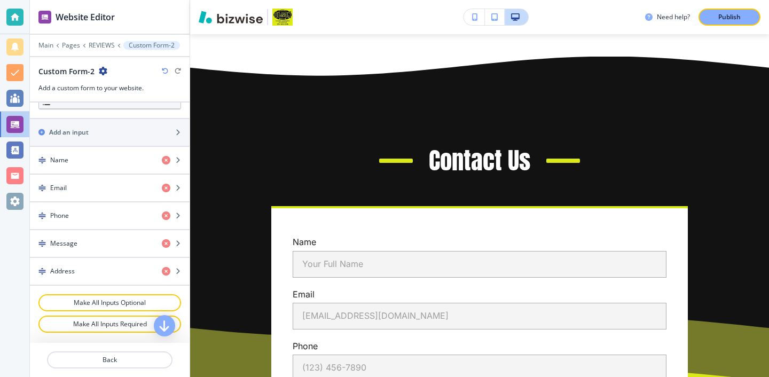
scroll to position [408, 0]
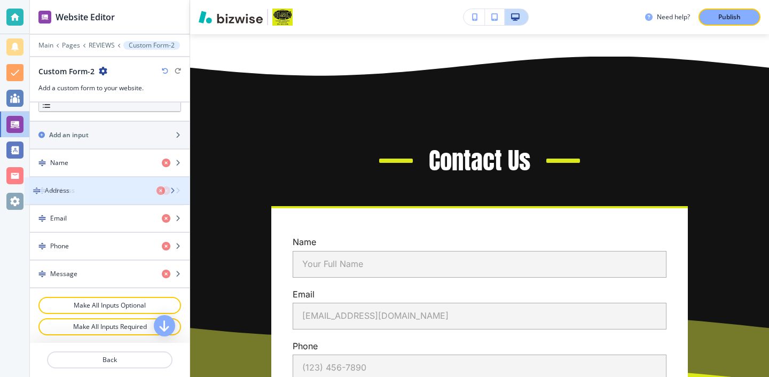
drag, startPoint x: 125, startPoint y: 284, endPoint x: 120, endPoint y: 200, distance: 83.5
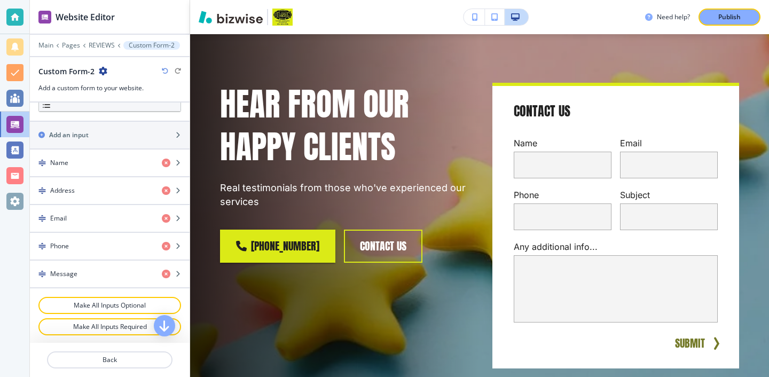
scroll to position [0, 0]
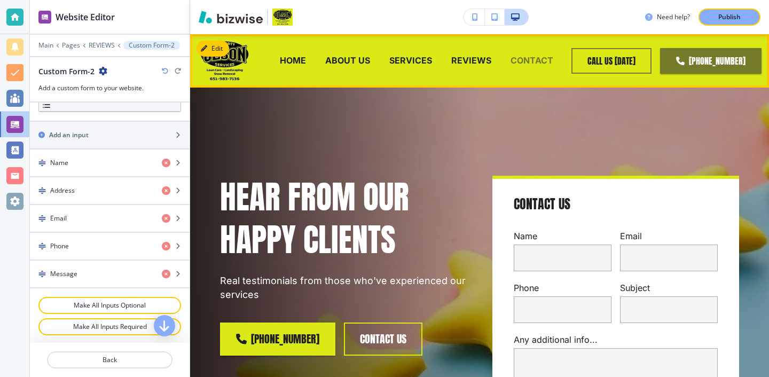
click at [519, 61] on p "CONTACT" at bounding box center [532, 60] width 43 height 12
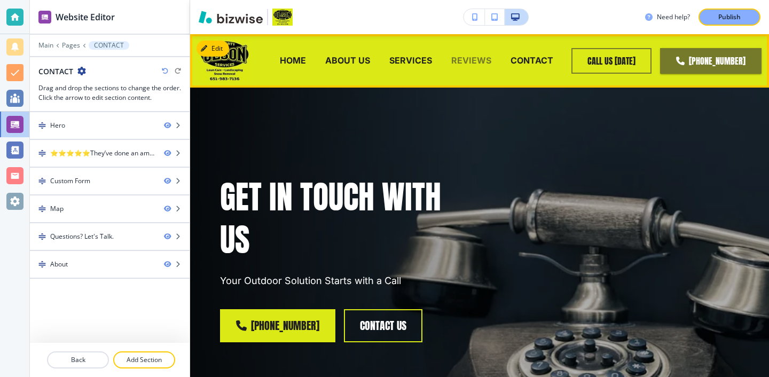
click at [478, 58] on p "REVIEWS" at bounding box center [471, 60] width 40 height 12
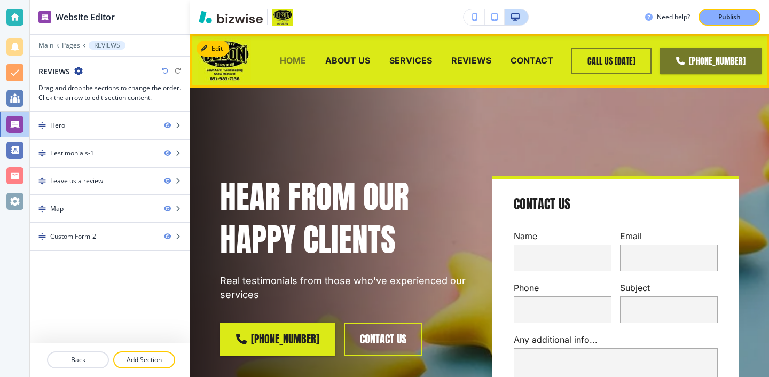
click at [295, 61] on p "HOME" at bounding box center [293, 60] width 26 height 12
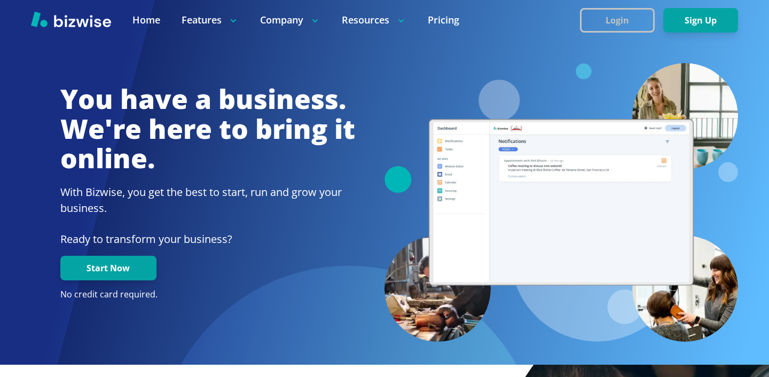
click at [647, 29] on button "Login" at bounding box center [617, 20] width 75 height 25
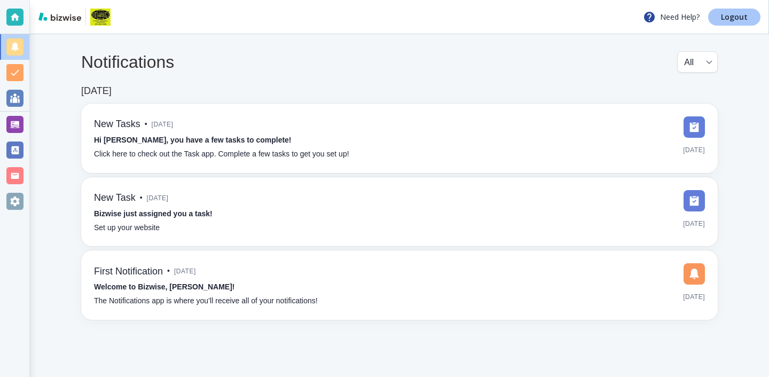
click at [711, 18] on link "Logout" at bounding box center [734, 17] width 52 height 17
